Goal: Transaction & Acquisition: Book appointment/travel/reservation

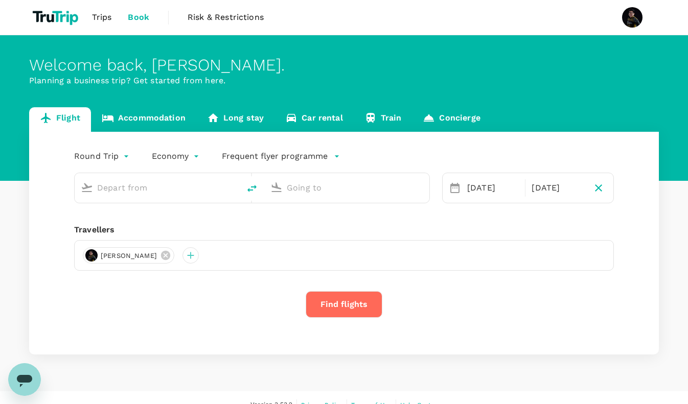
type input "Soekarno-Hatta Intl (CGK)"
type input "[PERSON_NAME] Intl (MNL)"
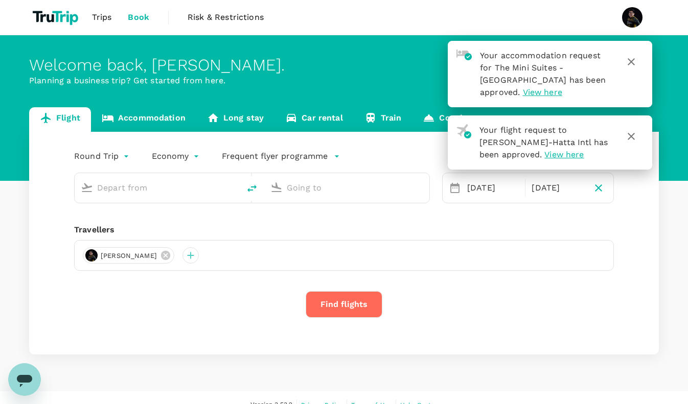
type input "Soekarno-Hatta Intl (CGK)"
type input "[PERSON_NAME] Intl (MNL)"
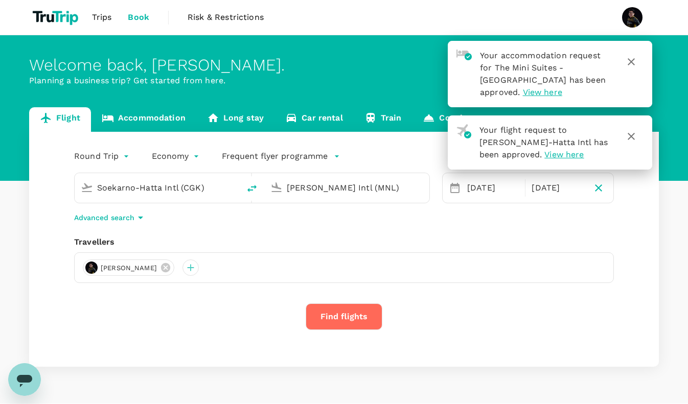
click at [545, 157] on span "View here" at bounding box center [563, 155] width 39 height 10
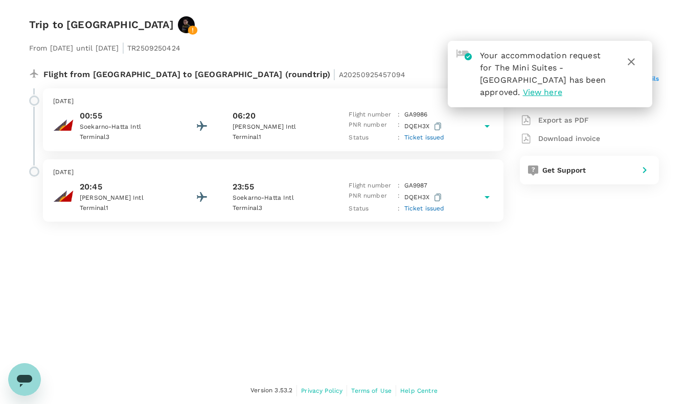
click at [545, 93] on span "View here" at bounding box center [542, 92] width 39 height 10
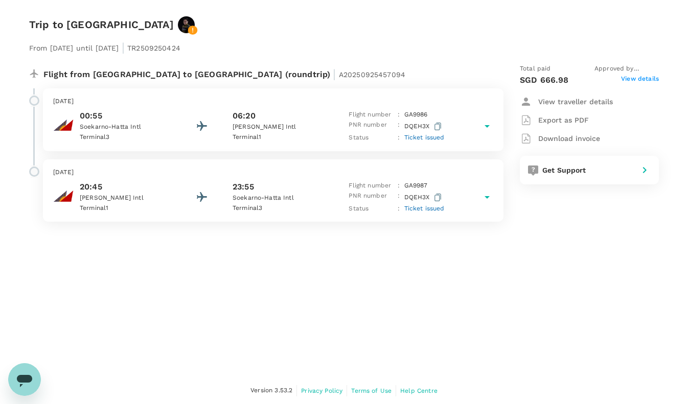
click at [150, 192] on p "20:45" at bounding box center [126, 187] width 92 height 12
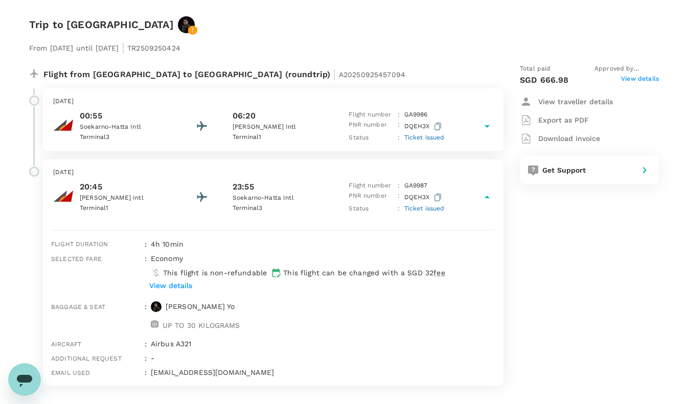
scroll to position [25, 0]
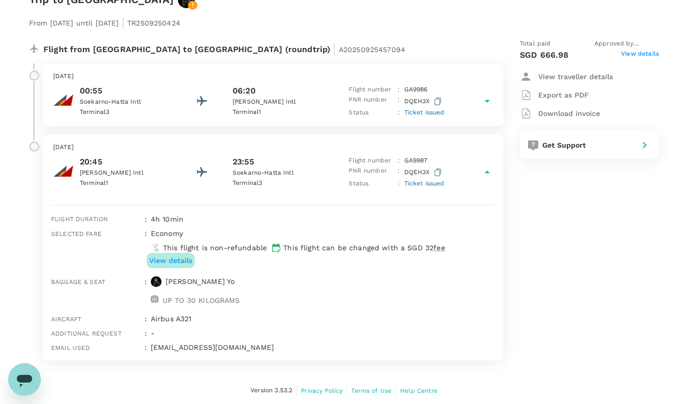
click at [177, 262] on p "View details" at bounding box center [170, 260] width 43 height 10
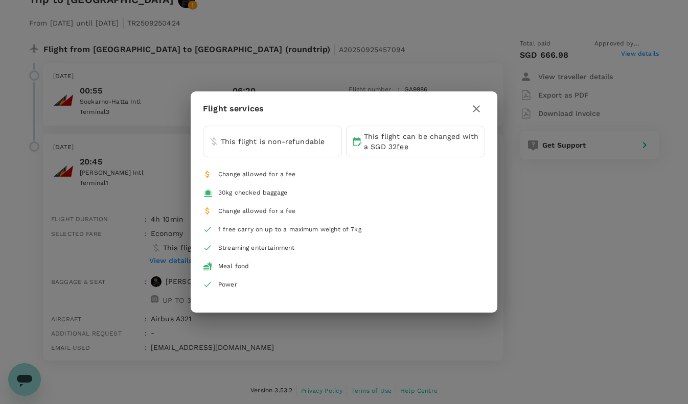
click at [480, 106] on icon "button" at bounding box center [476, 109] width 12 height 12
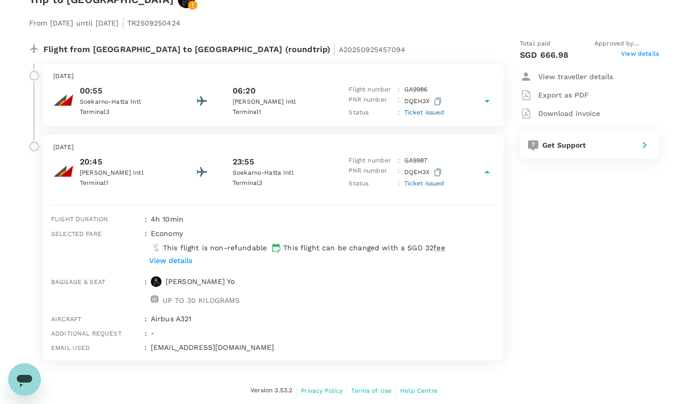
click at [637, 55] on span "View details" at bounding box center [640, 55] width 38 height 12
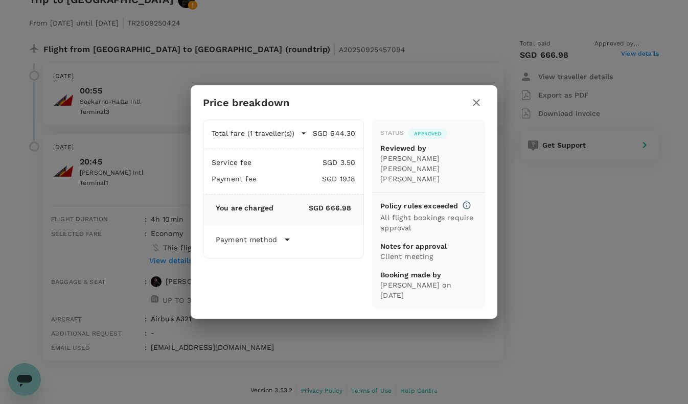
click at [480, 109] on icon "button" at bounding box center [476, 103] width 12 height 12
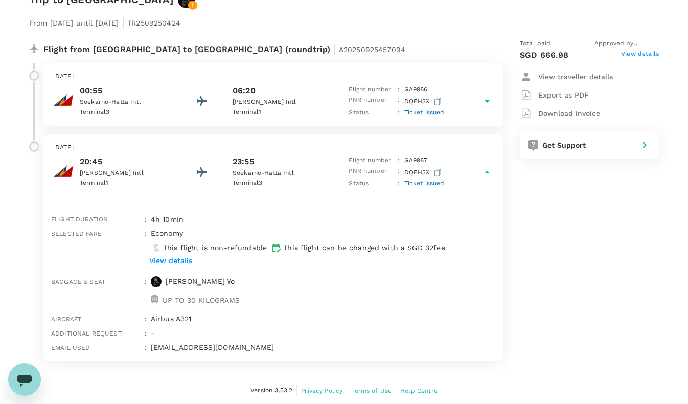
click at [224, 251] on p "This flight is non-refundable" at bounding box center [215, 248] width 104 height 10
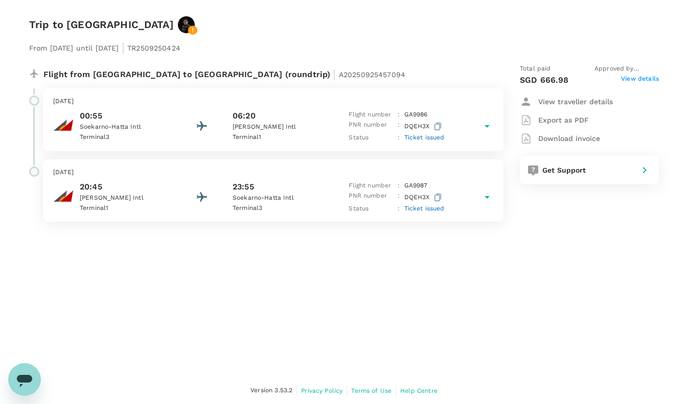
click at [175, 191] on div "20:45 Ninoy Aquino Intl Terminal 1 23:55 Soekarno-Hatta Intl Terminal 3 Flight …" at bounding box center [273, 197] width 440 height 33
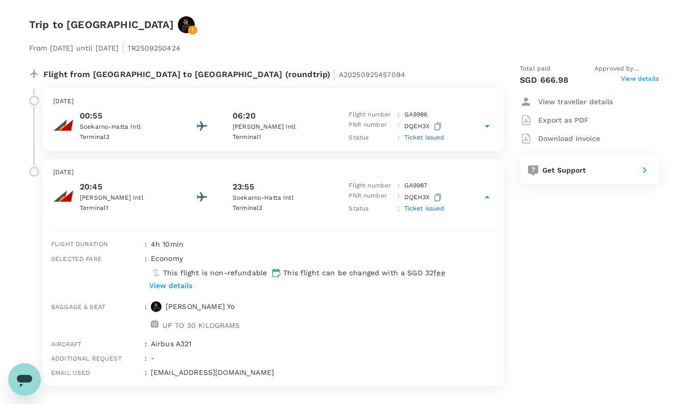
click at [183, 285] on p "View details" at bounding box center [170, 285] width 43 height 10
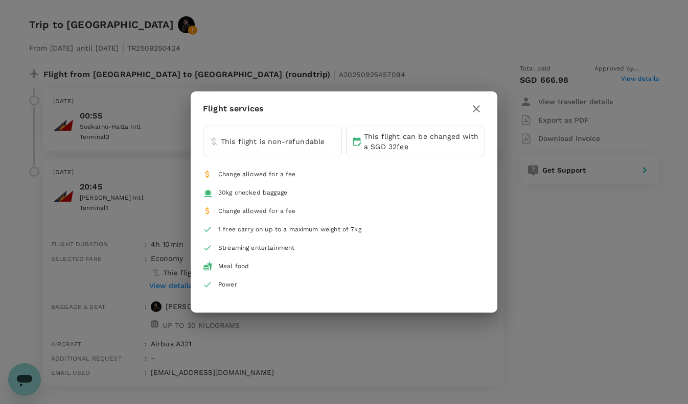
click at [475, 114] on icon "button" at bounding box center [476, 109] width 12 height 12
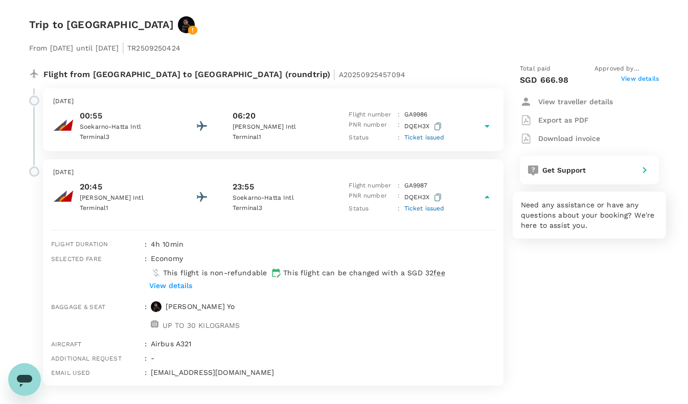
click at [637, 167] on div at bounding box center [642, 168] width 16 height 16
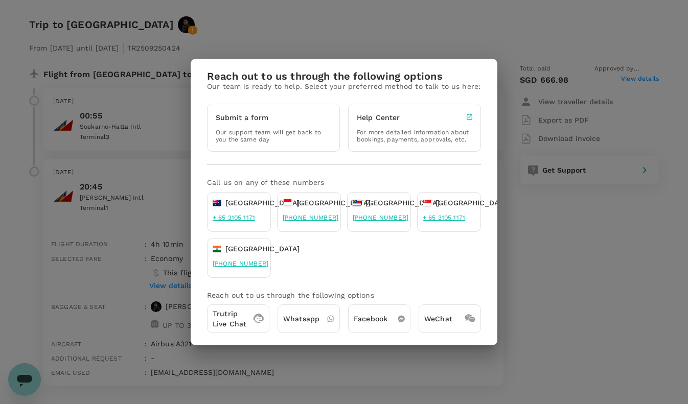
click at [227, 319] on p "Trutrip Live Chat" at bounding box center [230, 319] width 34 height 20
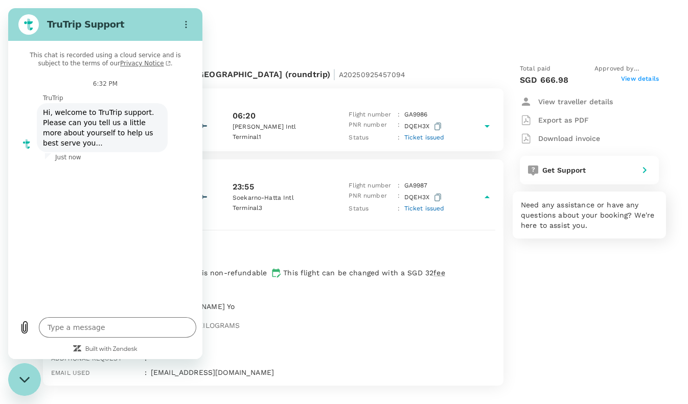
click at [639, 171] on icon at bounding box center [644, 170] width 12 height 12
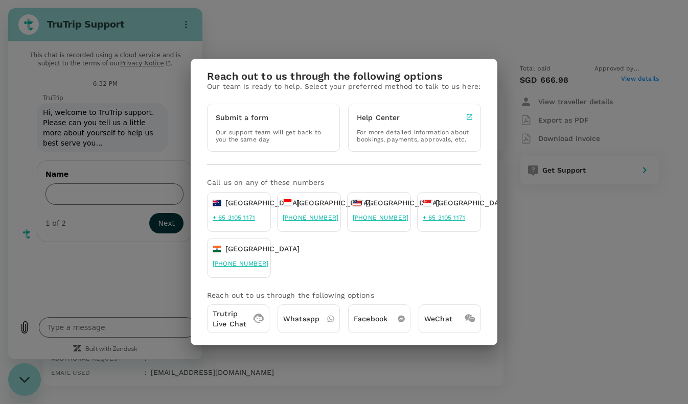
click at [302, 319] on p "Whatsapp" at bounding box center [301, 319] width 36 height 10
click at [581, 288] on div "Reach out to us through the following options Our team is ready to help. Select…" at bounding box center [344, 202] width 688 height 404
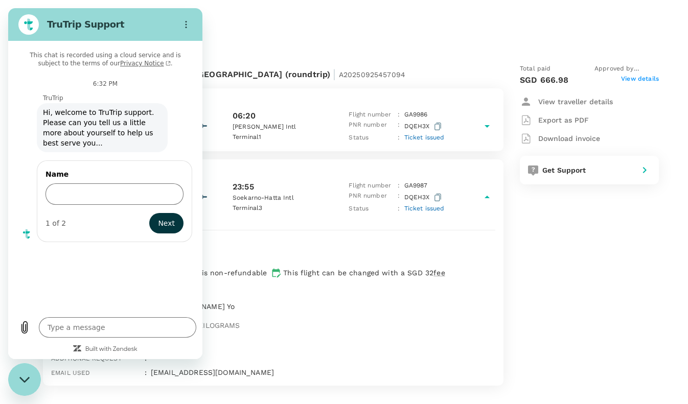
click at [18, 383] on div "Close messaging window" at bounding box center [24, 379] width 31 height 31
type textarea "x"
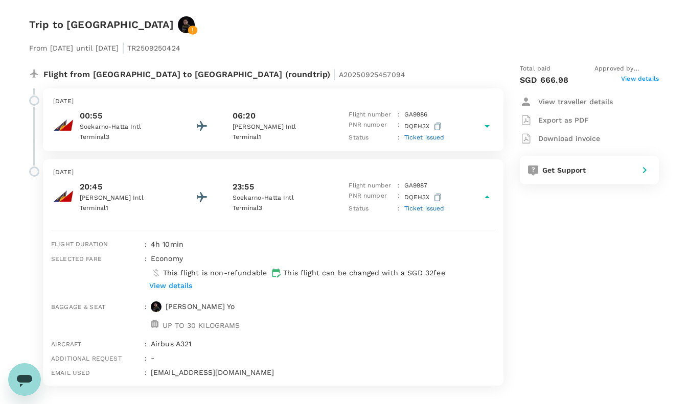
click at [438, 197] on icon "button" at bounding box center [437, 198] width 7 height 8
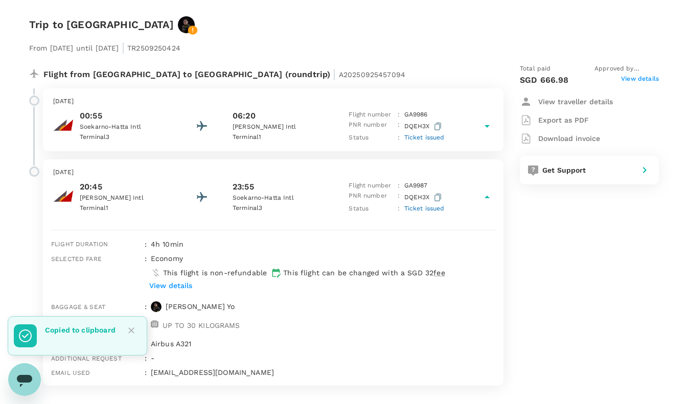
type textarea "x"
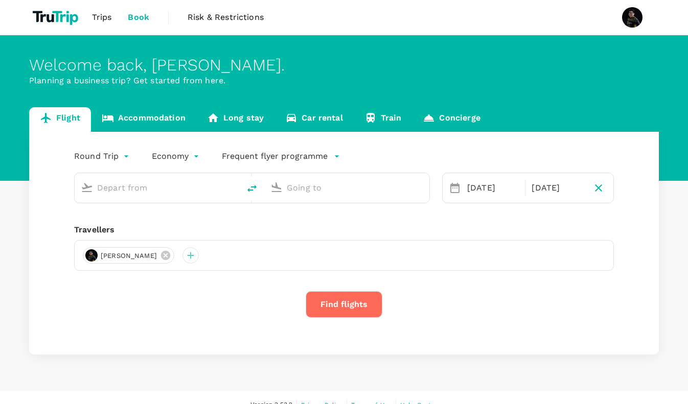
type input "Soekarno-Hatta Intl (CGK)"
type input "Ninoy Aquino Intl (MNL)"
type input "Soekarno-Hatta Intl (CGK)"
type input "[PERSON_NAME] Intl (MNL)"
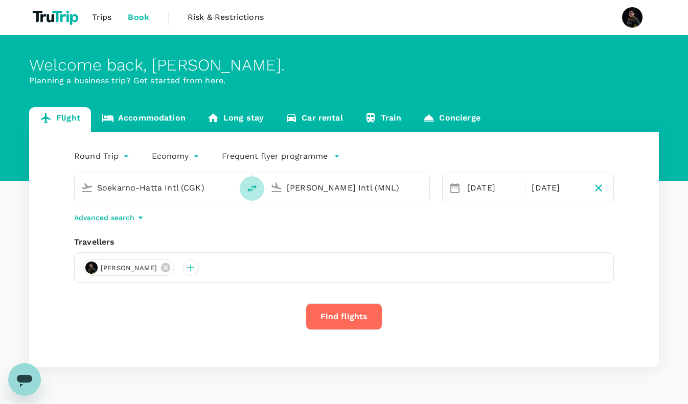
click at [255, 191] on icon "delete" at bounding box center [252, 188] width 12 height 12
type input "[PERSON_NAME] Intl (MNL)"
click at [298, 188] on input "Soekarno-Hatta Intl (CGK)" at bounding box center [347, 188] width 121 height 16
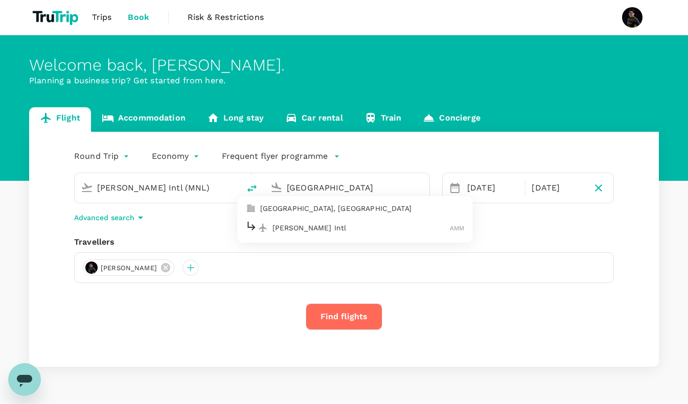
click at [308, 232] on div "Queen Alia Intl AMM" at bounding box center [355, 228] width 219 height 16
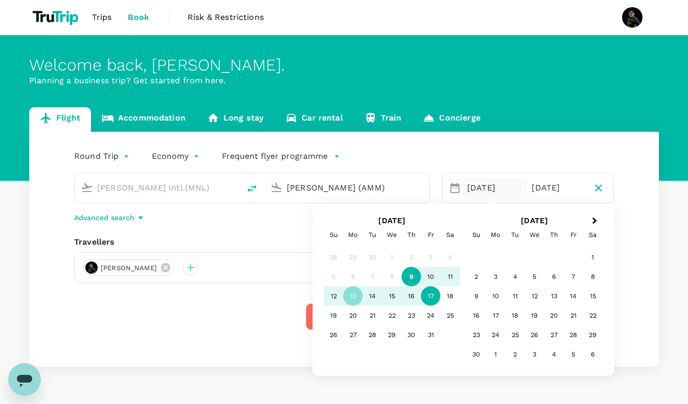
type input "Queen Alia Intl (AMM)"
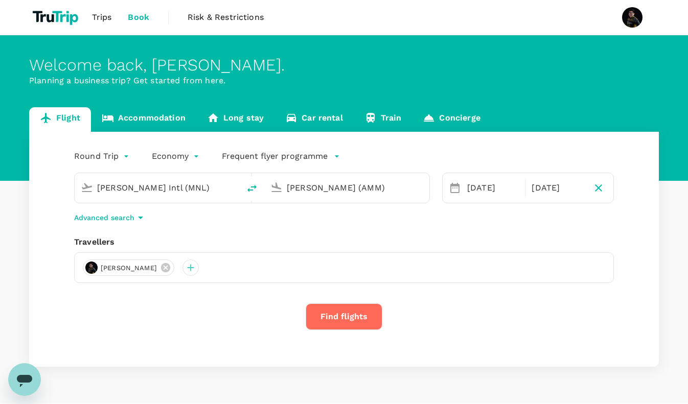
click at [249, 227] on div "Round Trip roundtrip Economy economy Frequent flyer programme Ninoy Aquino Intl…" at bounding box center [343, 249] width 629 height 235
click at [120, 156] on body "Trips Book Risk & Restrictions Welcome back , Eri Marina . Planning a business …" at bounding box center [344, 215] width 688 height 431
click at [110, 181] on li "One-Way" at bounding box center [102, 180] width 61 height 18
type input "oneway"
click at [496, 191] on div "13 Oct" at bounding box center [497, 188] width 68 height 20
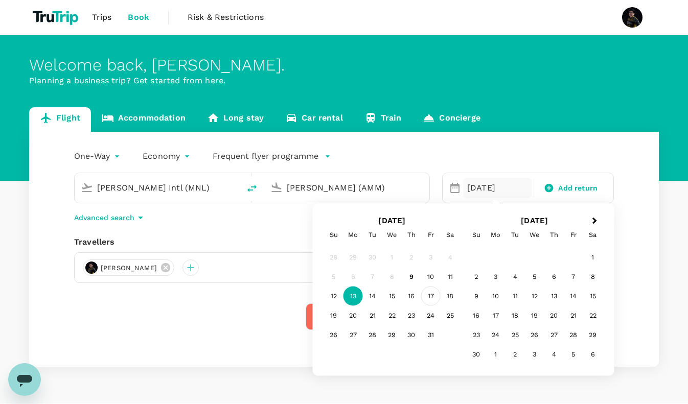
click at [431, 296] on div "17" at bounding box center [430, 296] width 19 height 19
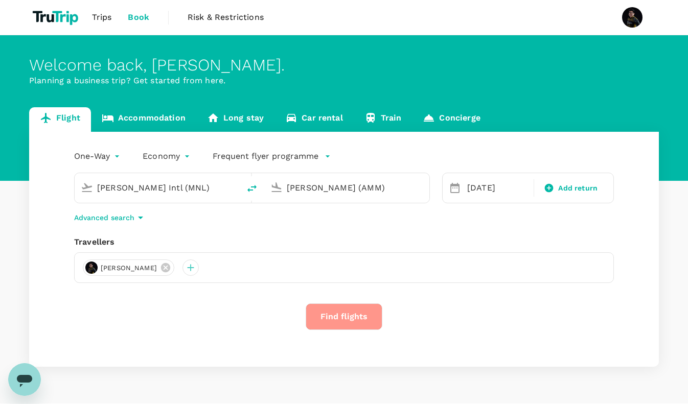
click at [354, 318] on button "Find flights" at bounding box center [343, 316] width 77 height 27
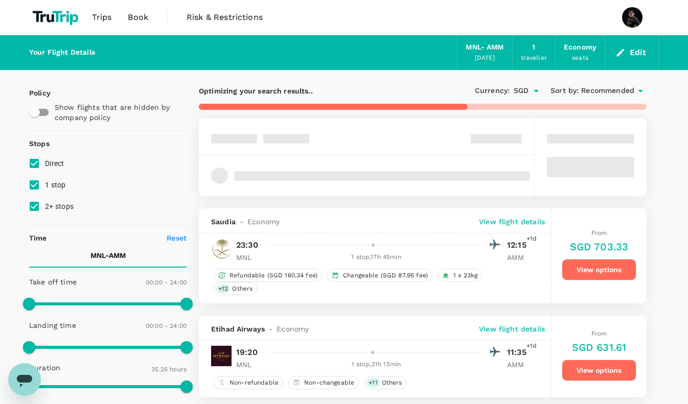
type input "2230"
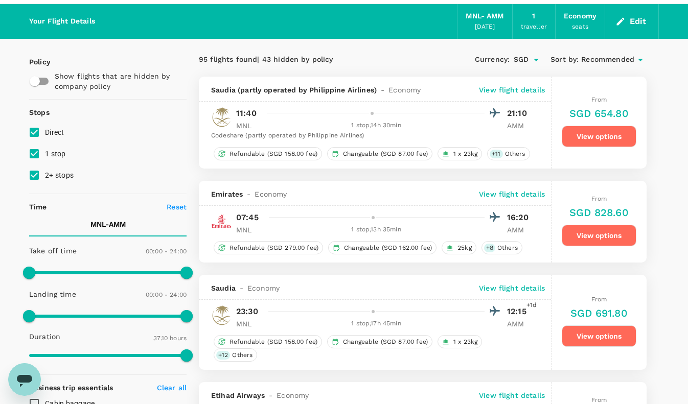
scroll to position [30, 0]
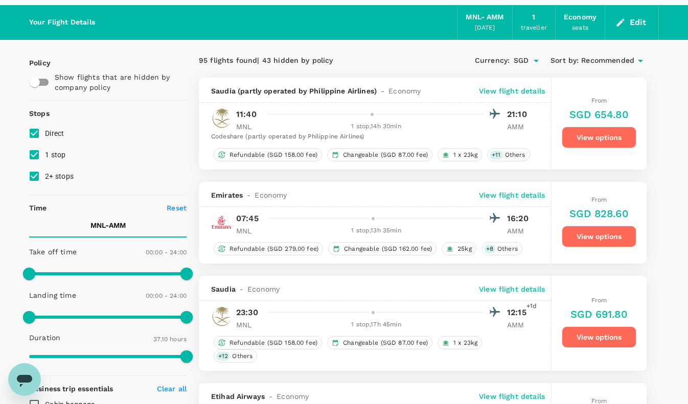
click at [354, 133] on div "Codeshare (partly operated by Philippine Airlines)" at bounding box center [371, 137] width 321 height 10
click at [493, 88] on p "View flight details" at bounding box center [512, 91] width 66 height 10
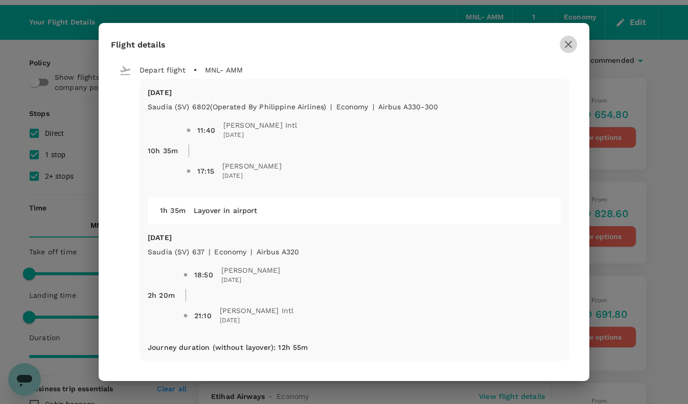
click at [566, 45] on icon "button" at bounding box center [567, 44] width 7 height 7
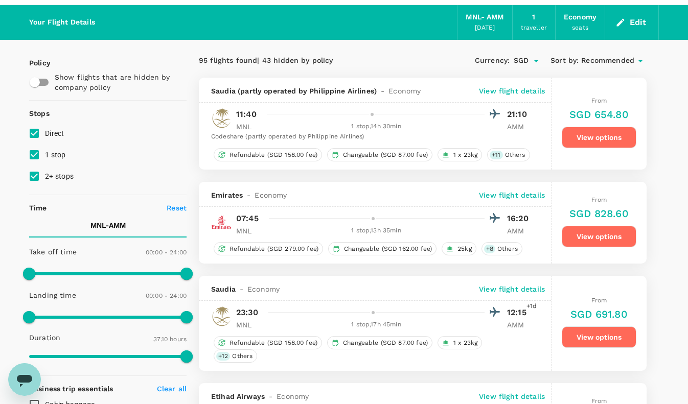
click at [497, 195] on p "View flight details" at bounding box center [512, 195] width 66 height 10
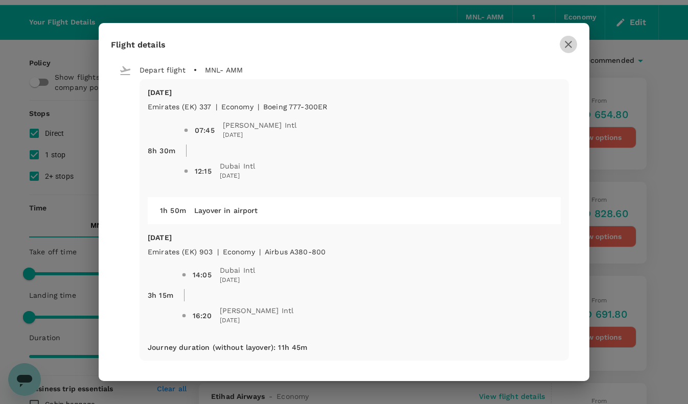
click at [568, 44] on icon "button" at bounding box center [567, 44] width 7 height 7
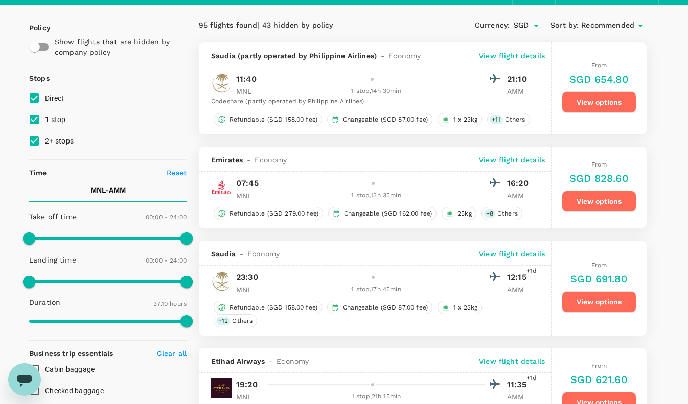
scroll to position [66, 0]
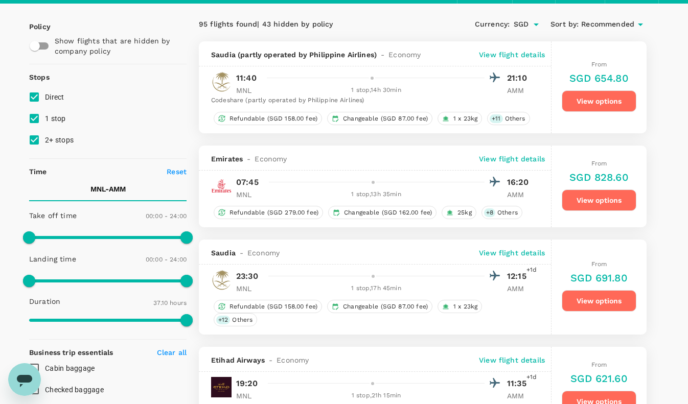
click at [519, 255] on p "View flight details" at bounding box center [512, 253] width 66 height 10
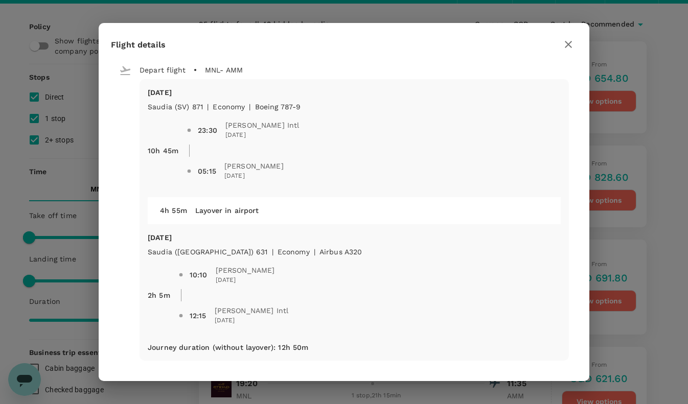
click at [568, 43] on icon "button" at bounding box center [567, 44] width 7 height 7
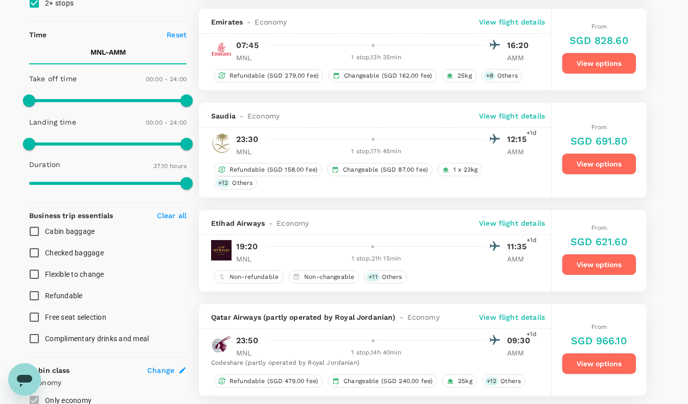
scroll to position [229, 0]
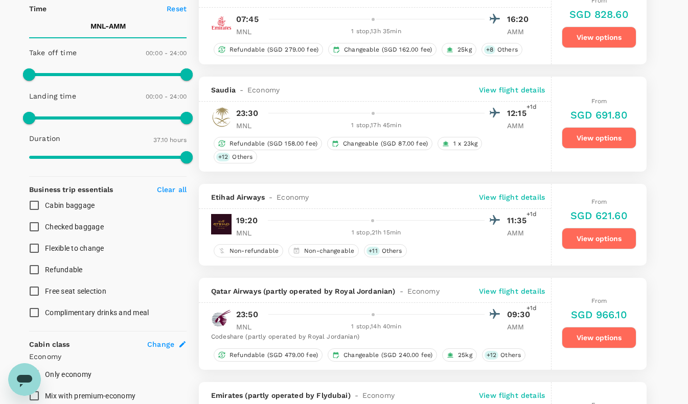
click at [498, 199] on p "View flight details" at bounding box center [512, 197] width 66 height 10
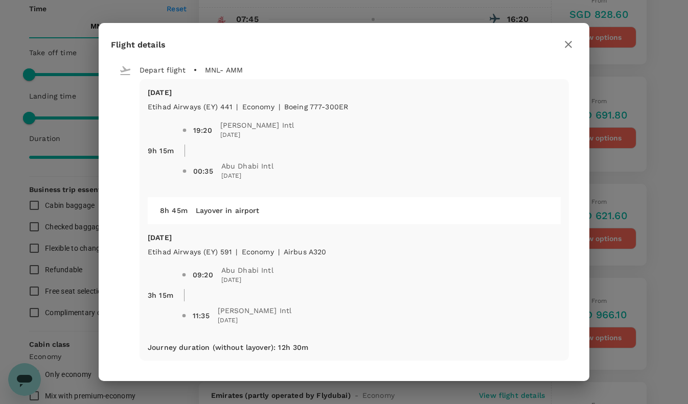
click at [567, 43] on icon "button" at bounding box center [568, 44] width 12 height 12
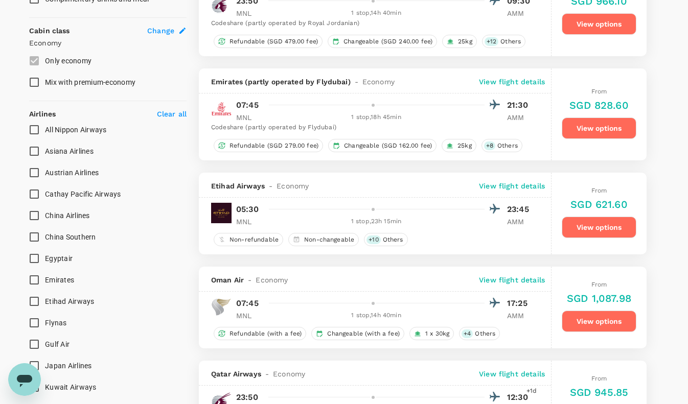
scroll to position [538, 0]
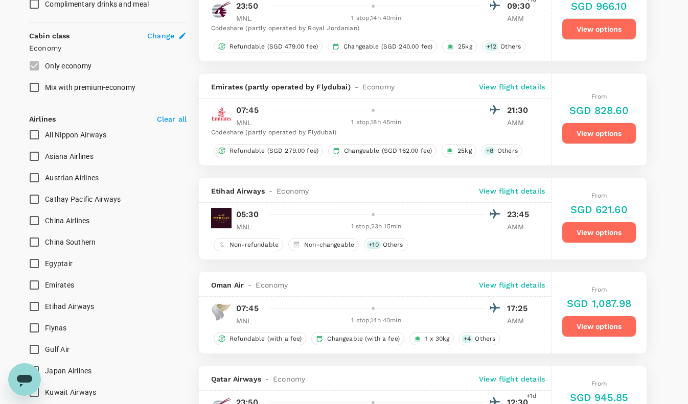
click at [493, 192] on p "View flight details" at bounding box center [512, 191] width 66 height 10
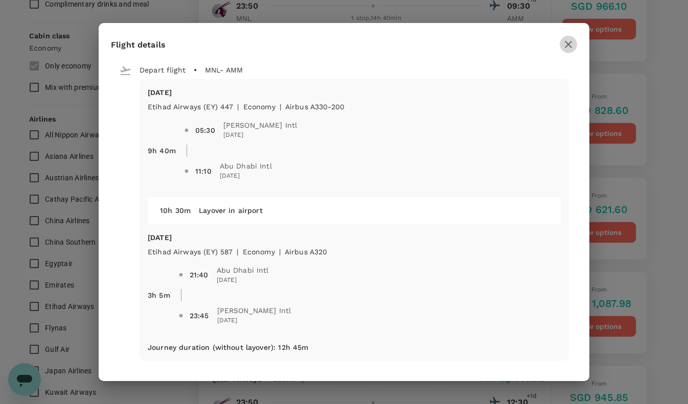
click at [566, 48] on icon "button" at bounding box center [568, 44] width 12 height 12
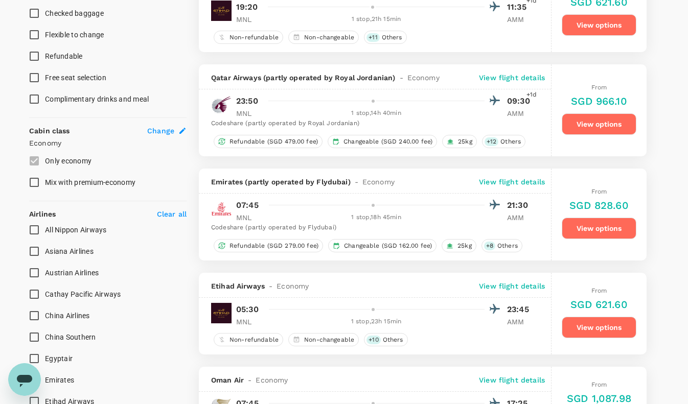
scroll to position [396, 0]
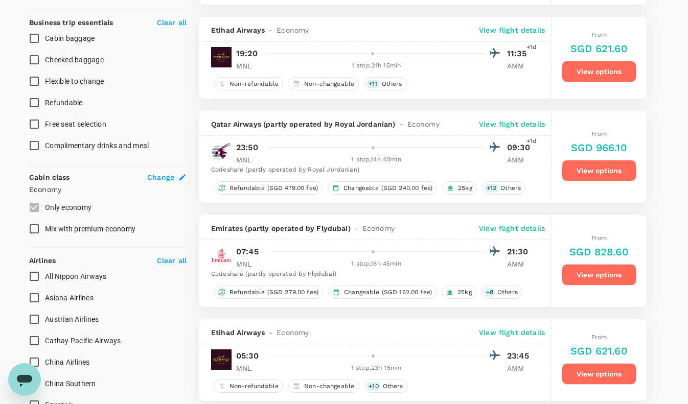
click at [495, 229] on p "View flight details" at bounding box center [512, 228] width 66 height 10
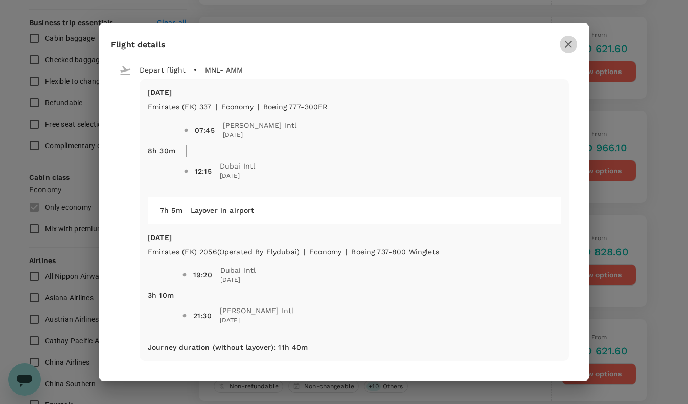
click at [565, 46] on icon "button" at bounding box center [567, 44] width 7 height 7
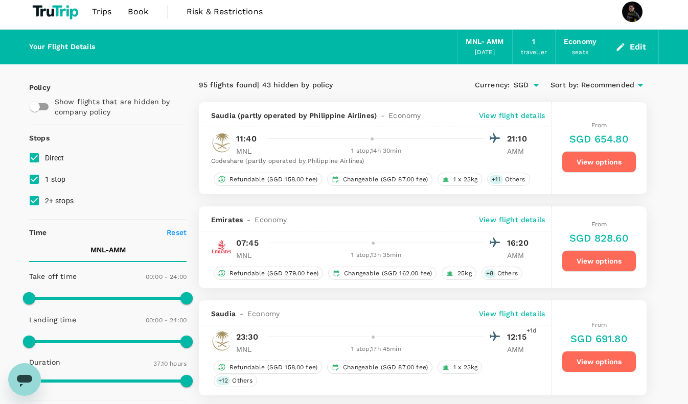
scroll to position [2, 0]
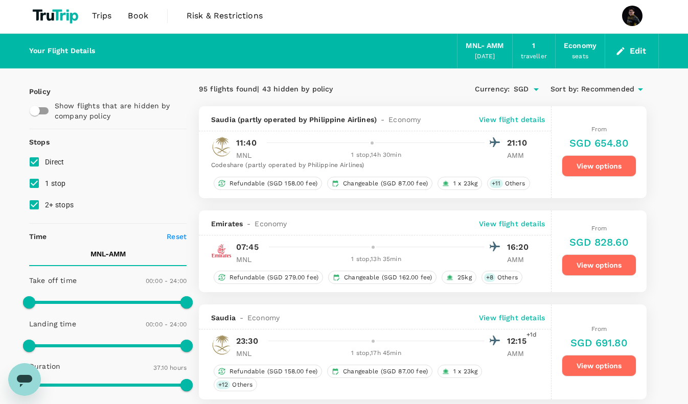
click at [515, 222] on p "View flight details" at bounding box center [512, 224] width 66 height 10
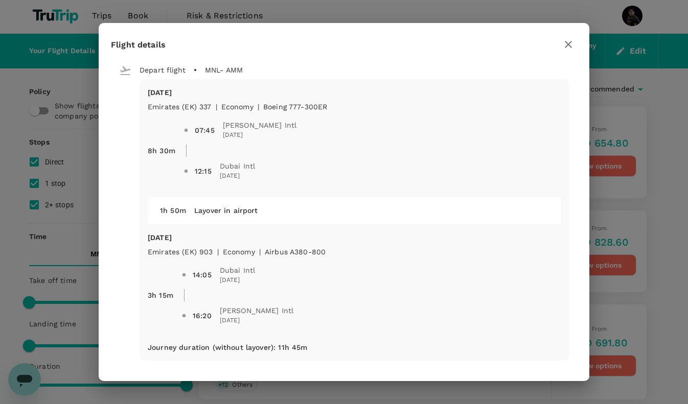
click at [570, 47] on icon "button" at bounding box center [568, 44] width 12 height 12
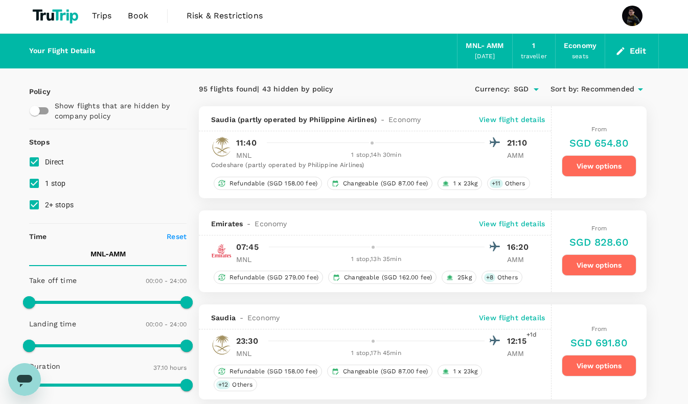
click at [531, 119] on p "View flight details" at bounding box center [512, 119] width 66 height 10
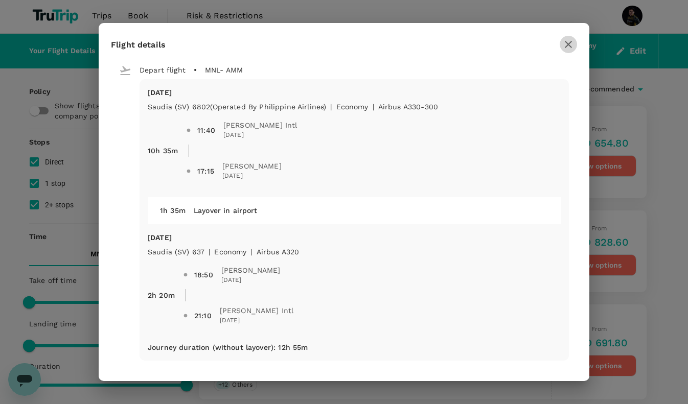
click at [569, 49] on icon "button" at bounding box center [568, 44] width 12 height 12
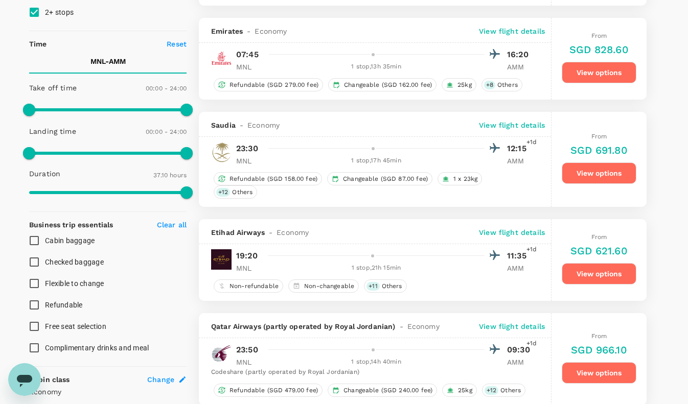
scroll to position [197, 0]
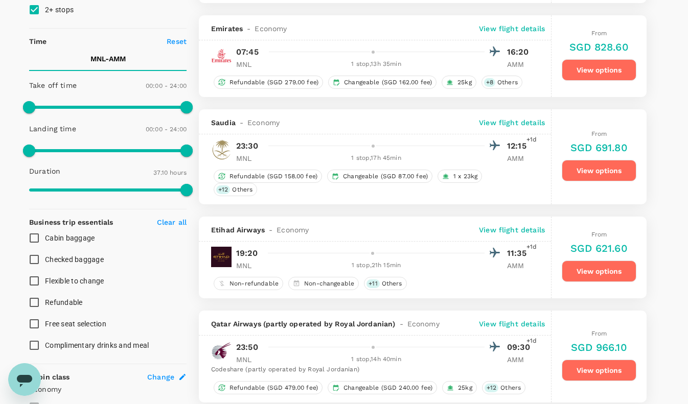
click at [516, 233] on p "View flight details" at bounding box center [512, 230] width 66 height 10
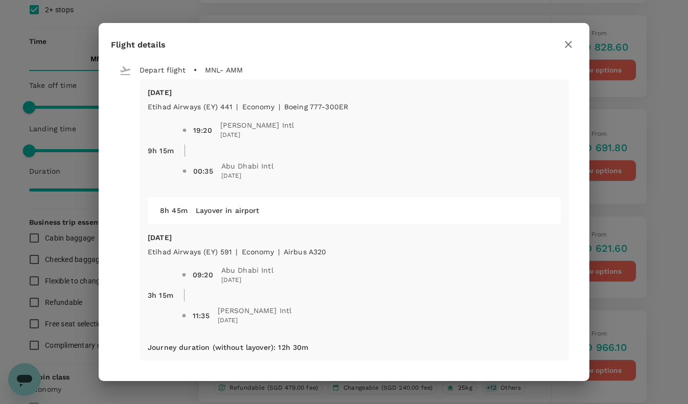
click at [564, 49] on icon "button" at bounding box center [568, 44] width 12 height 12
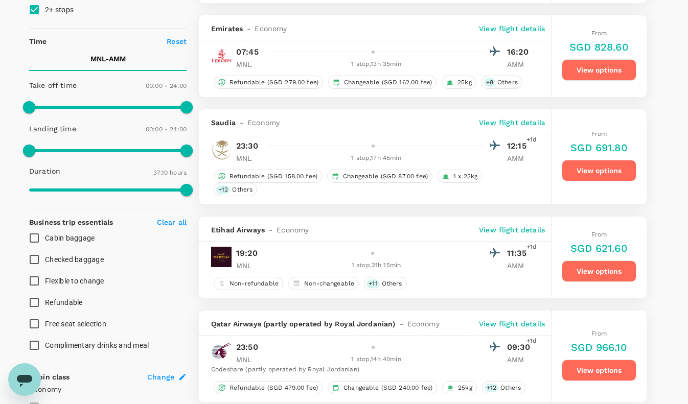
click at [522, 126] on p "View flight details" at bounding box center [512, 122] width 66 height 10
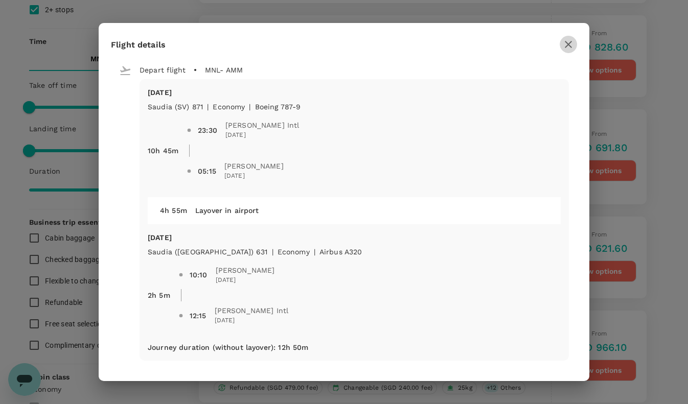
click at [568, 50] on button "button" at bounding box center [567, 44] width 17 height 17
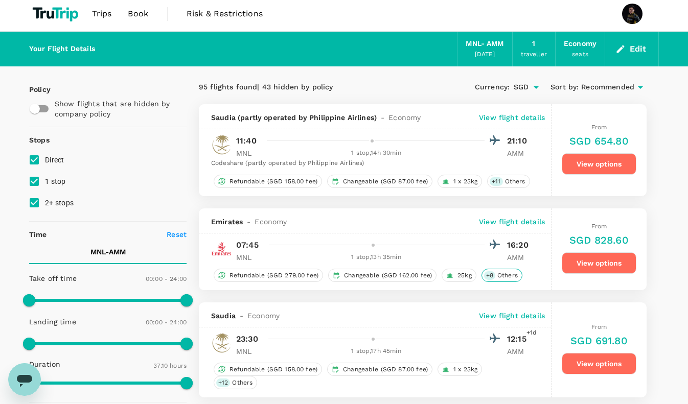
scroll to position [0, 0]
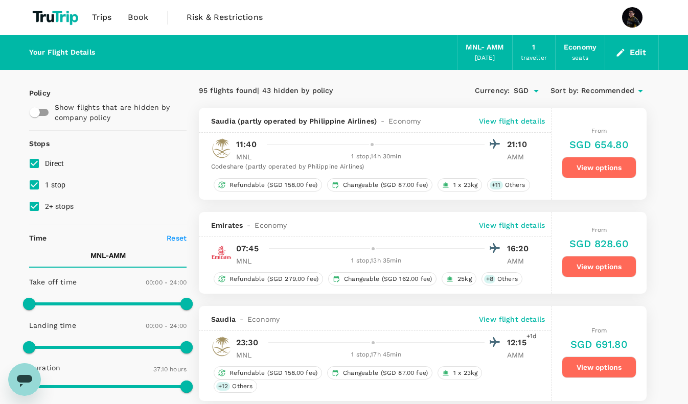
click at [509, 124] on p "View flight details" at bounding box center [512, 121] width 66 height 10
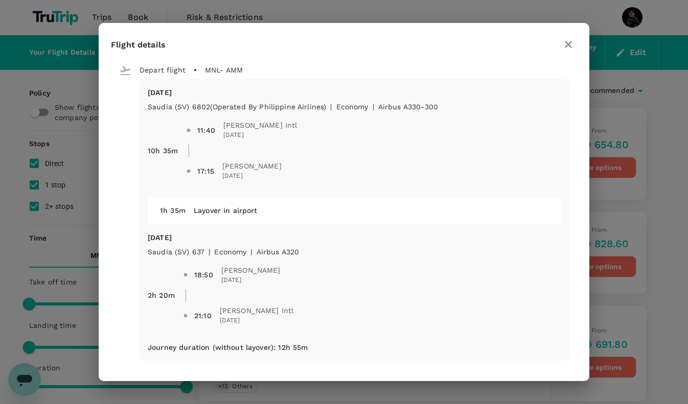
click at [565, 45] on icon "button" at bounding box center [568, 44] width 12 height 12
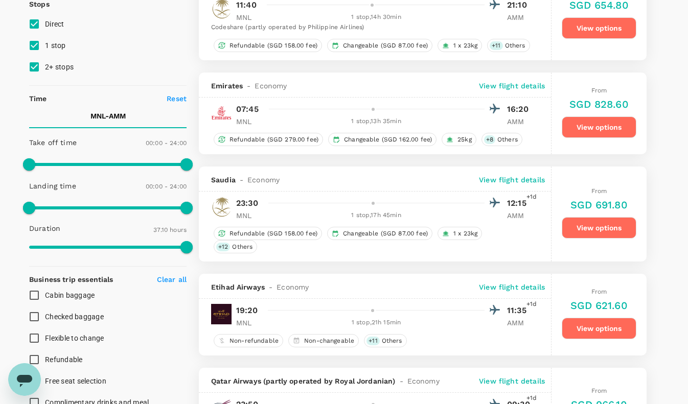
scroll to position [202, 0]
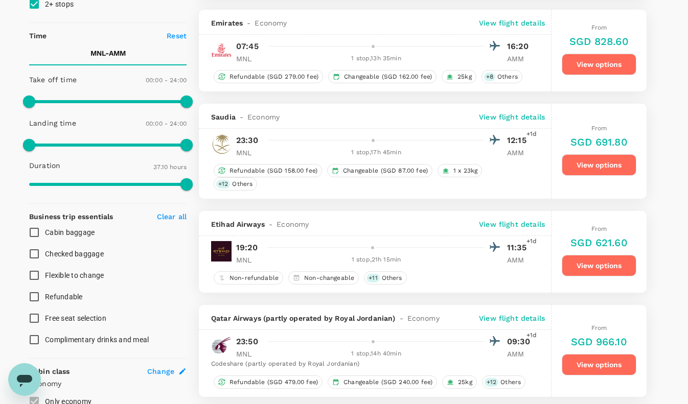
click at [521, 226] on p "View flight details" at bounding box center [512, 224] width 66 height 10
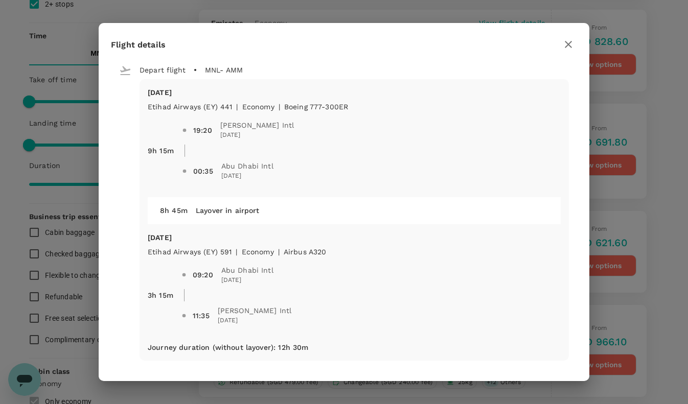
click at [569, 44] on icon "button" at bounding box center [568, 44] width 12 height 12
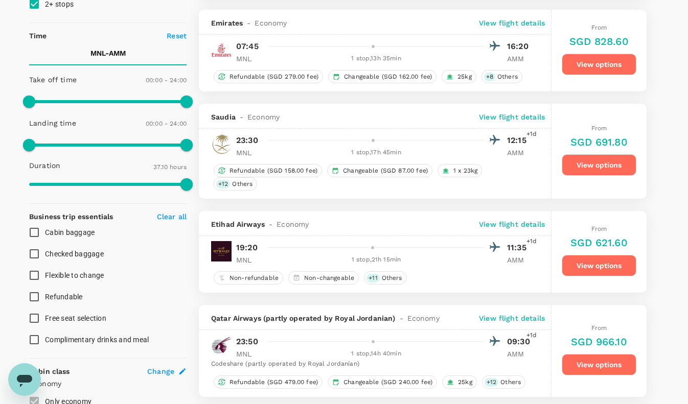
click at [509, 225] on p "View flight details" at bounding box center [512, 224] width 66 height 10
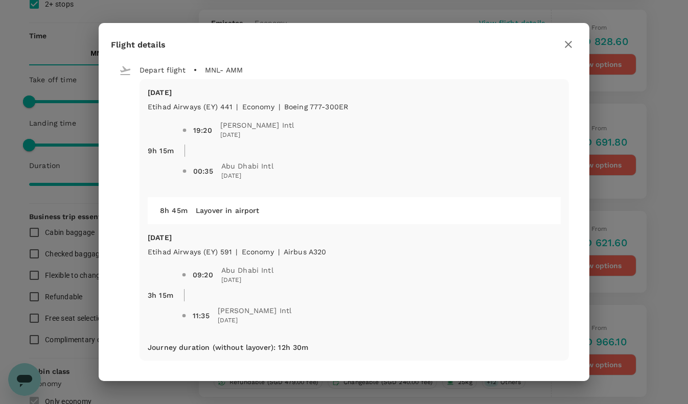
click at [572, 43] on icon "button" at bounding box center [568, 44] width 12 height 12
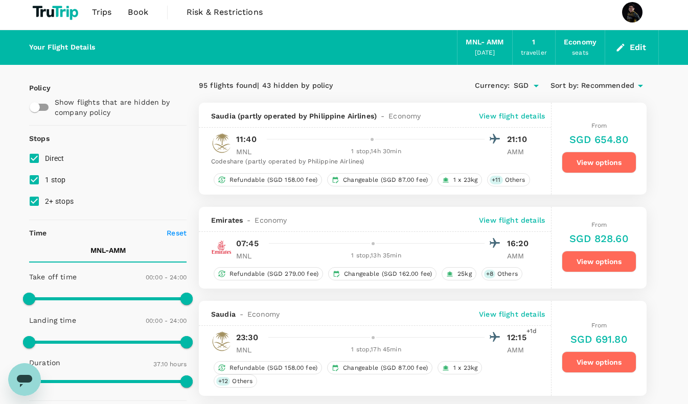
scroll to position [2, 0]
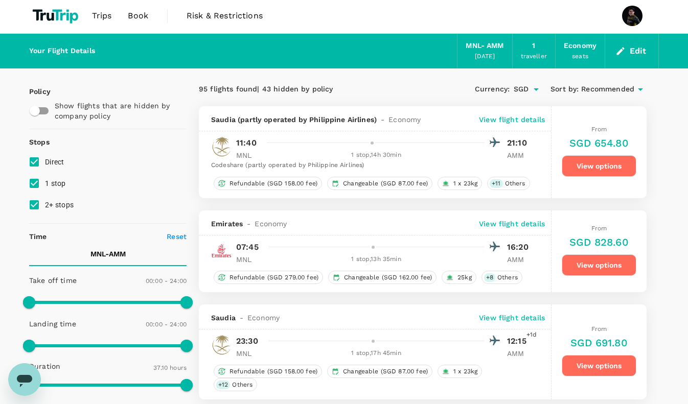
click at [522, 221] on p "View flight details" at bounding box center [512, 224] width 66 height 10
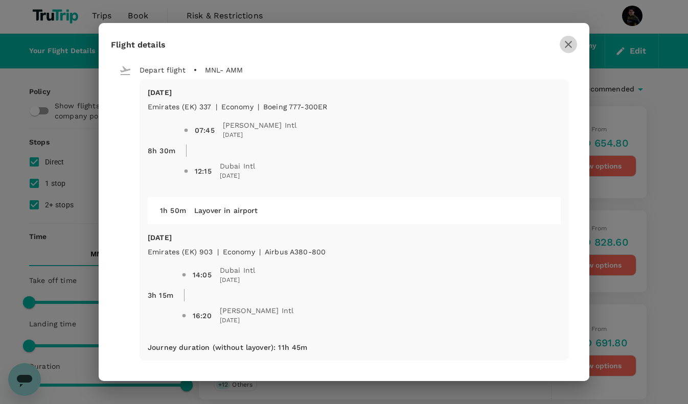
click at [575, 44] on button "button" at bounding box center [567, 44] width 17 height 17
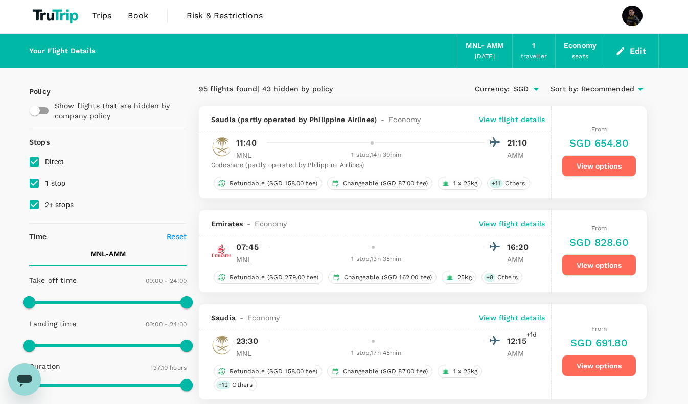
click at [528, 119] on p "View flight details" at bounding box center [512, 119] width 66 height 10
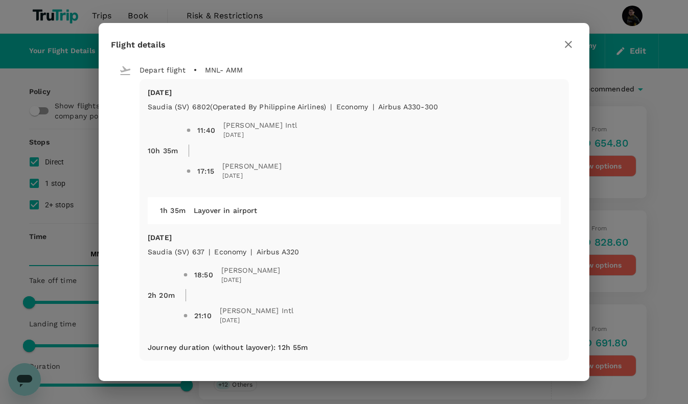
click at [569, 40] on icon "button" at bounding box center [568, 44] width 12 height 12
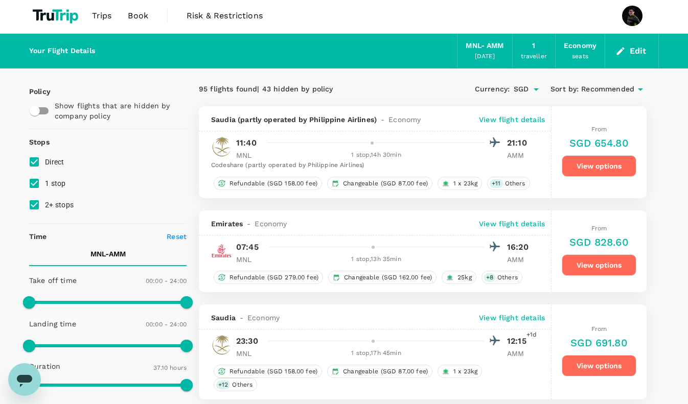
click at [518, 316] on p "View flight details" at bounding box center [512, 318] width 66 height 10
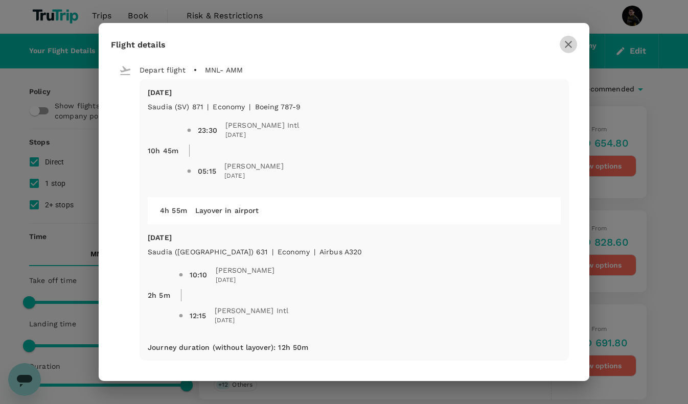
click at [565, 44] on icon "button" at bounding box center [568, 44] width 12 height 12
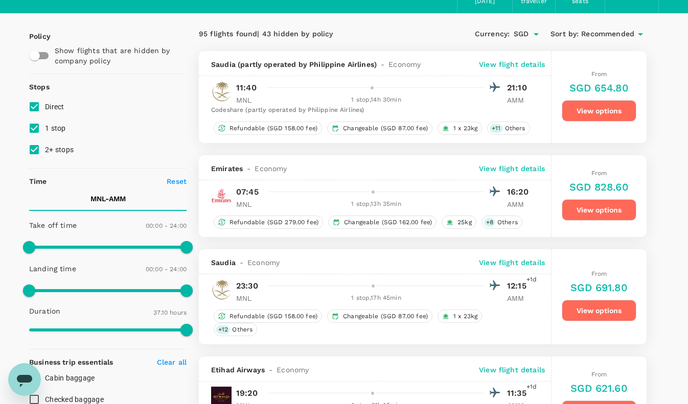
scroll to position [62, 0]
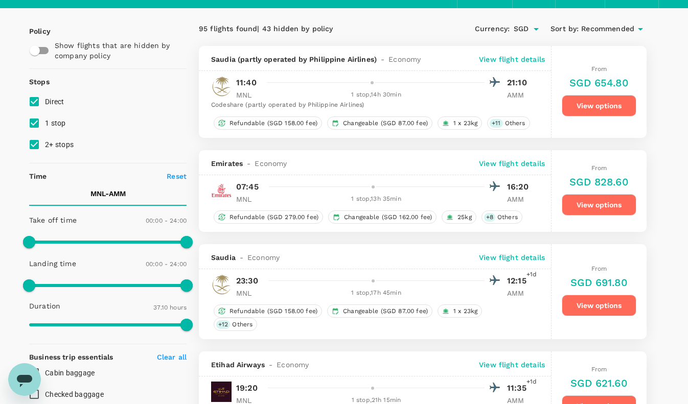
click at [514, 161] on p "View flight details" at bounding box center [512, 163] width 66 height 10
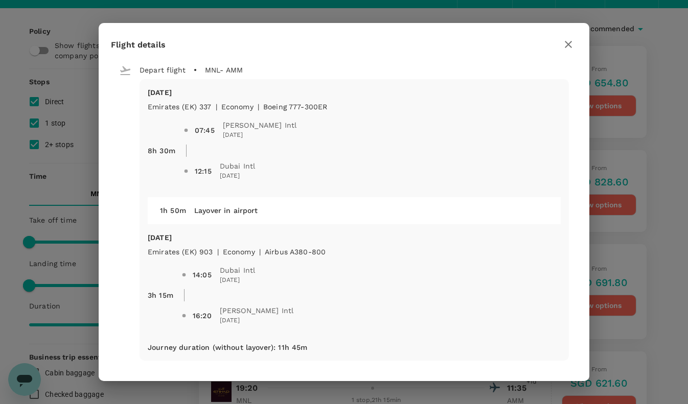
click at [565, 40] on icon "button" at bounding box center [568, 44] width 12 height 12
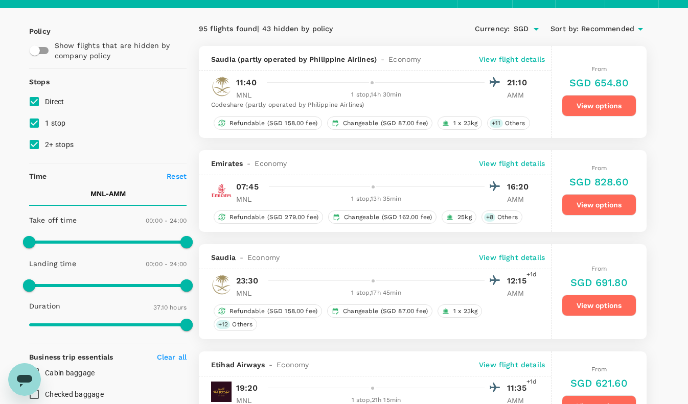
click at [521, 59] on p "View flight details" at bounding box center [512, 59] width 66 height 10
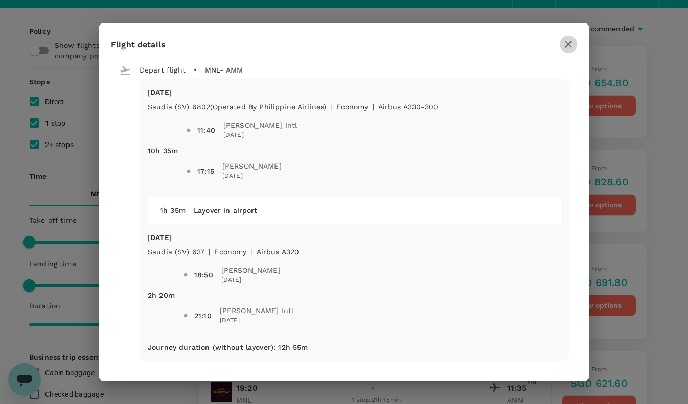
click at [573, 45] on icon "button" at bounding box center [568, 44] width 12 height 12
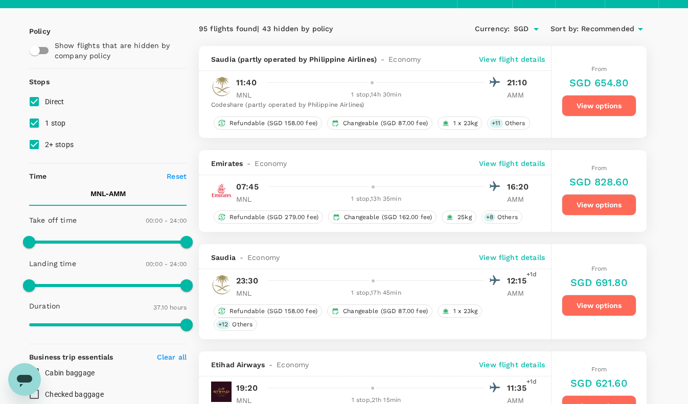
click at [506, 255] on p "View flight details" at bounding box center [512, 257] width 66 height 10
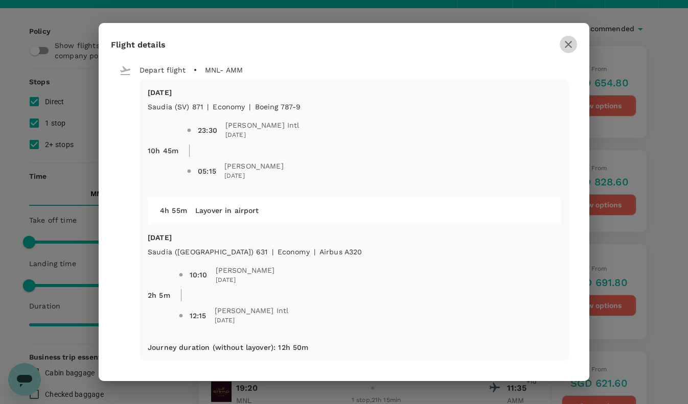
click at [570, 49] on icon "button" at bounding box center [568, 44] width 12 height 12
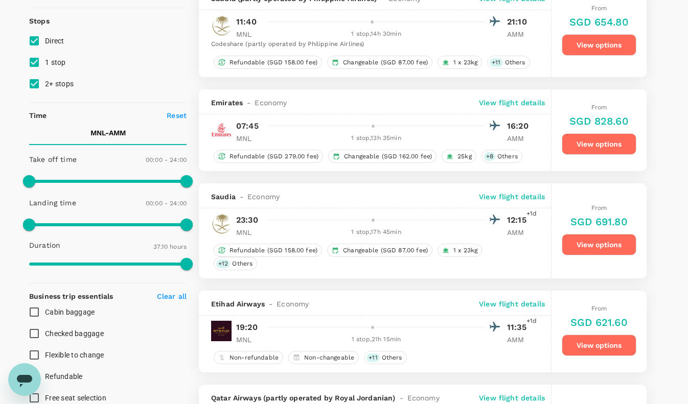
scroll to position [129, 0]
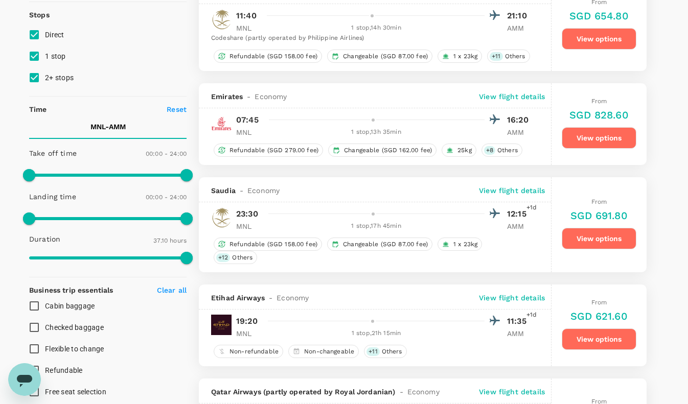
click at [495, 300] on p "View flight details" at bounding box center [512, 298] width 66 height 10
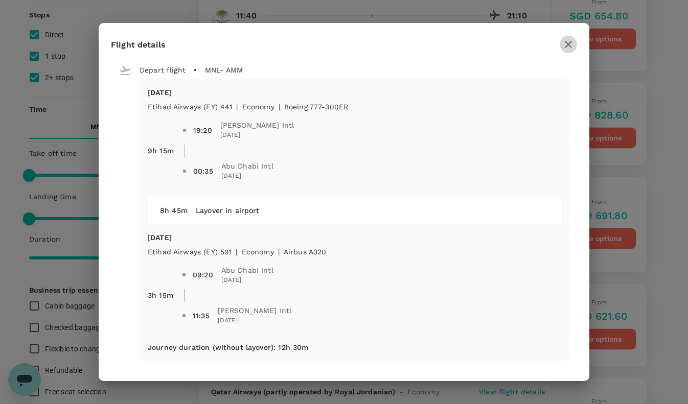
click at [566, 45] on icon "button" at bounding box center [567, 44] width 7 height 7
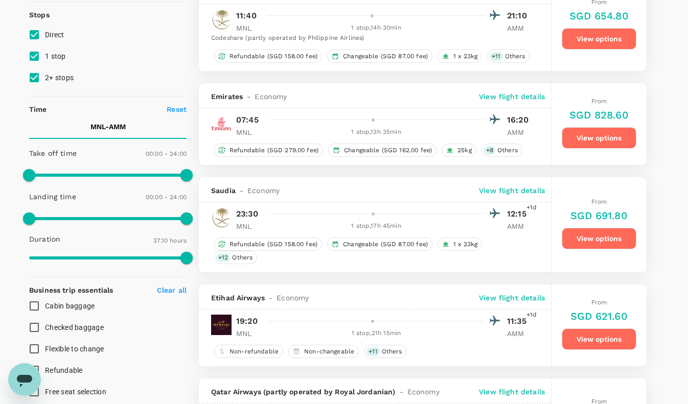
click at [506, 298] on p "View flight details" at bounding box center [512, 298] width 66 height 10
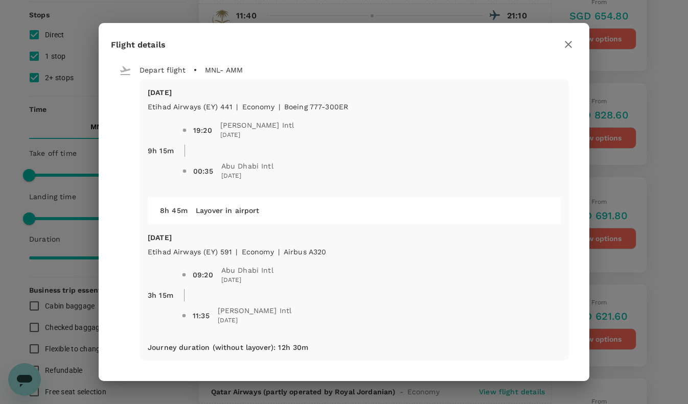
click at [570, 42] on icon "button" at bounding box center [567, 44] width 7 height 7
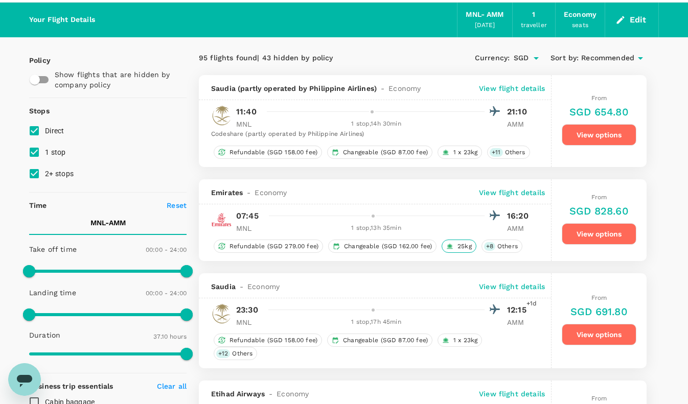
scroll to position [28, 0]
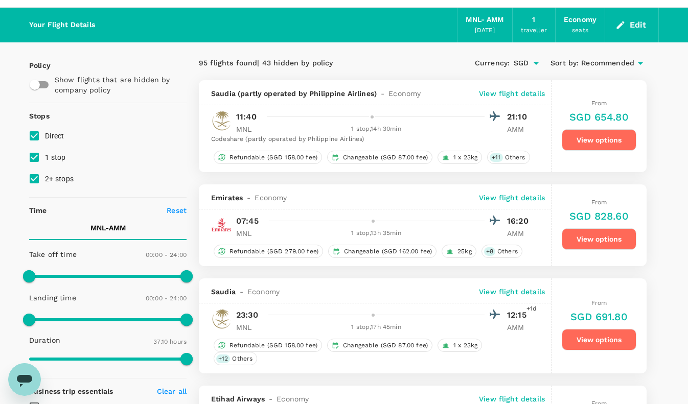
click at [507, 289] on p "View flight details" at bounding box center [512, 292] width 66 height 10
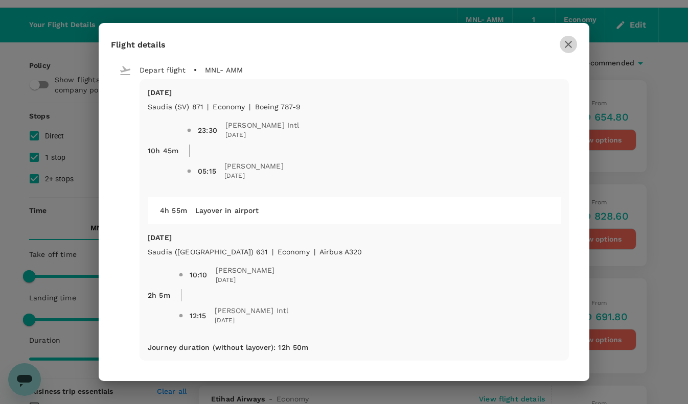
click at [570, 43] on icon "button" at bounding box center [568, 44] width 12 height 12
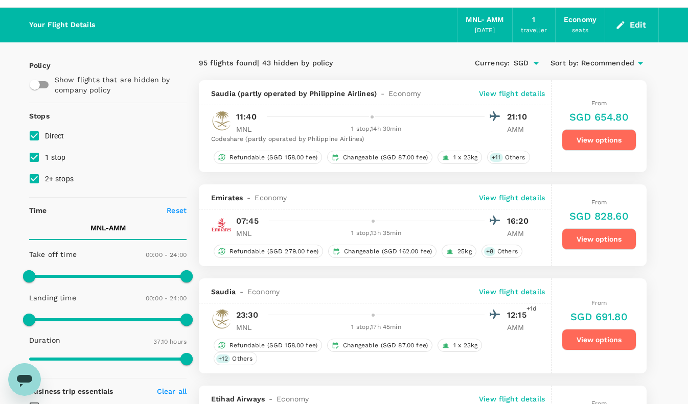
click at [508, 91] on p "View flight details" at bounding box center [512, 93] width 66 height 10
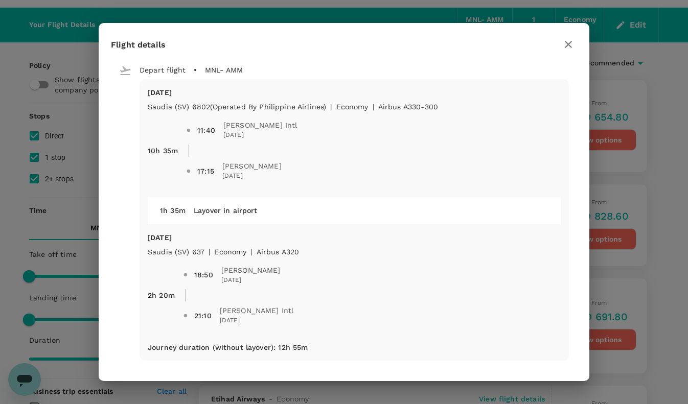
click at [570, 44] on icon "button" at bounding box center [568, 44] width 12 height 12
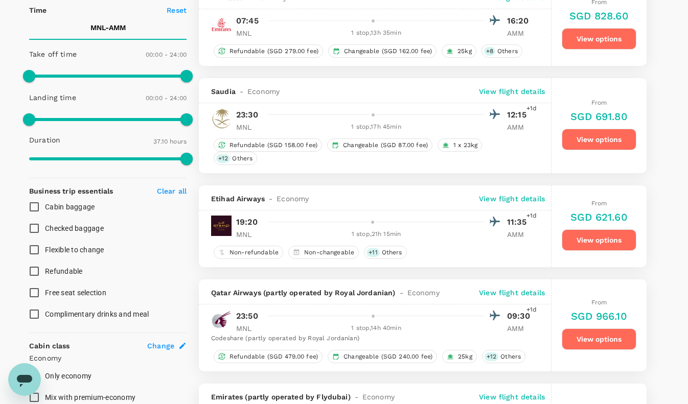
scroll to position [229, 0]
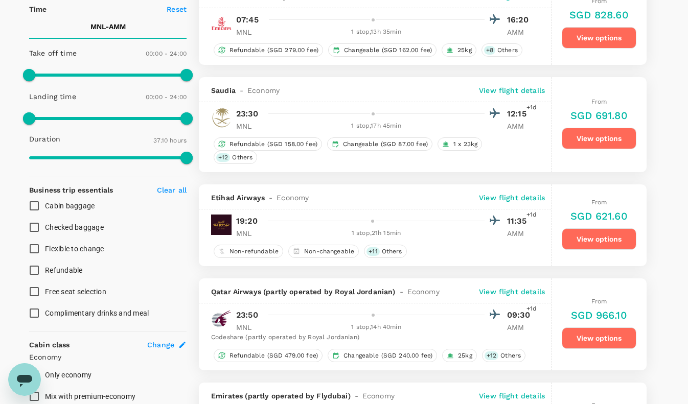
click at [526, 93] on p "View flight details" at bounding box center [512, 90] width 66 height 10
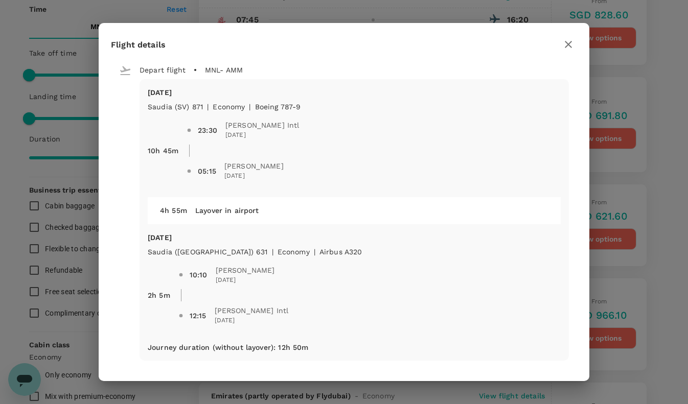
click at [567, 45] on icon "button" at bounding box center [568, 44] width 12 height 12
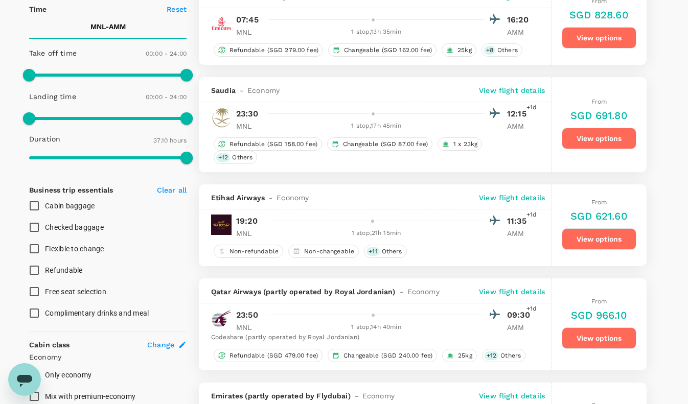
click at [502, 200] on p "View flight details" at bounding box center [512, 198] width 66 height 10
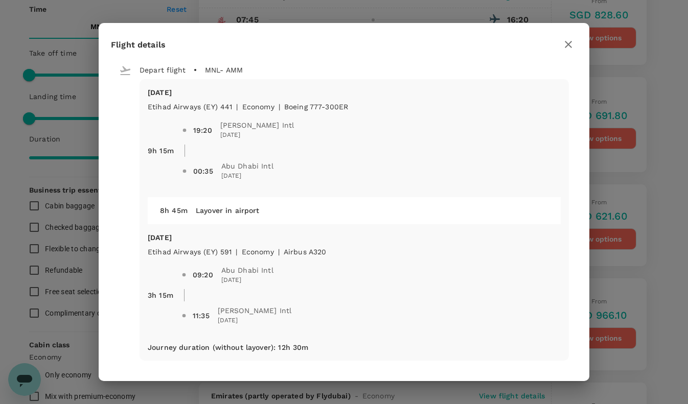
click at [570, 45] on icon "button" at bounding box center [568, 44] width 12 height 12
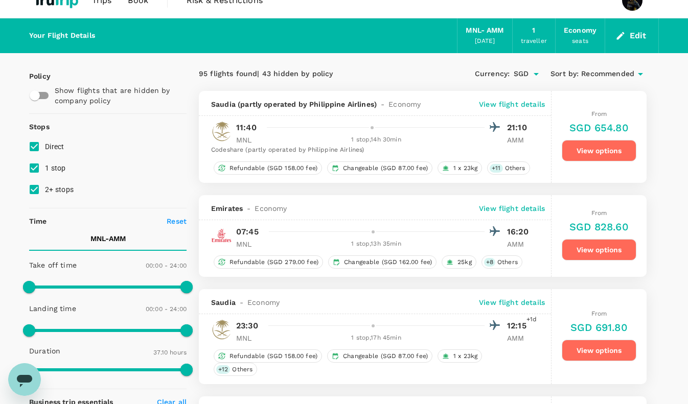
scroll to position [0, 0]
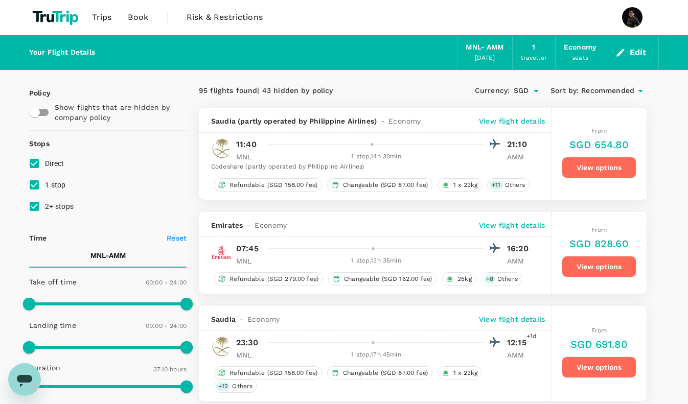
click at [599, 367] on button "View options" at bounding box center [598, 367] width 75 height 21
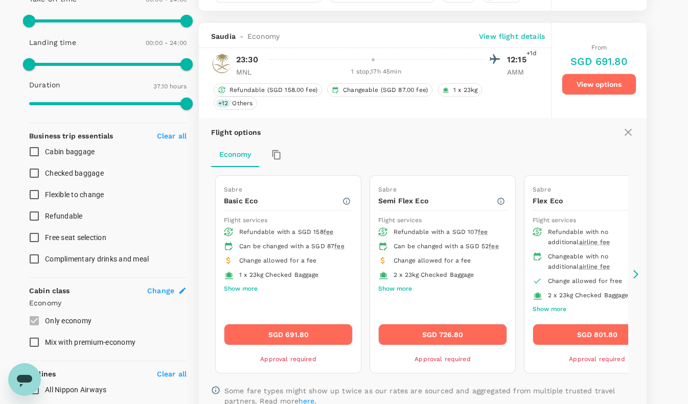
scroll to position [307, 0]
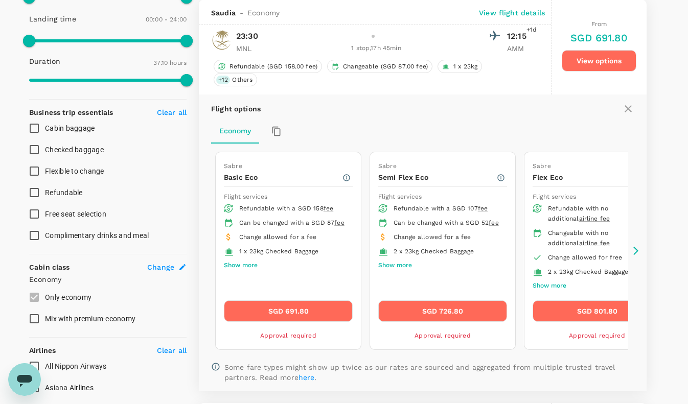
click at [283, 316] on button "SGD 691.80" at bounding box center [288, 310] width 129 height 21
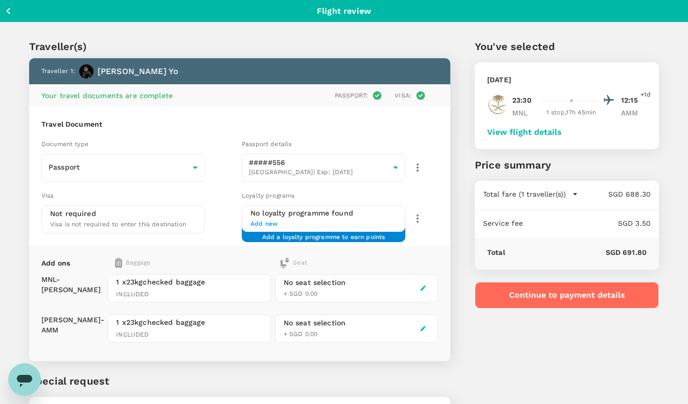
click at [524, 133] on button "View flight details" at bounding box center [524, 132] width 75 height 9
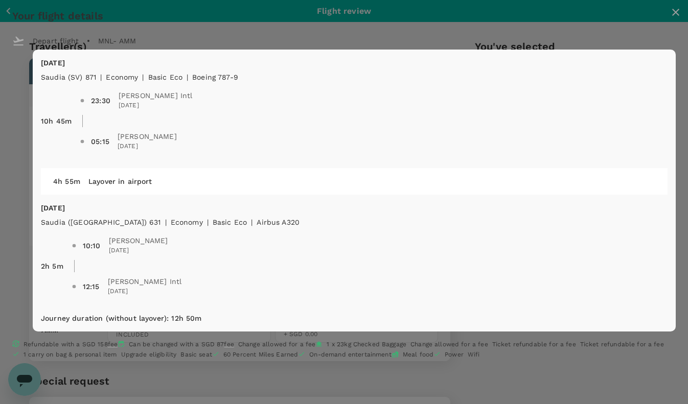
scroll to position [34, 0]
click at [72, 170] on div "Your flight details Depart flight MNL - AMM Fri, 17 Oct Saudia (SV) 871 | econo…" at bounding box center [344, 185] width 688 height 370
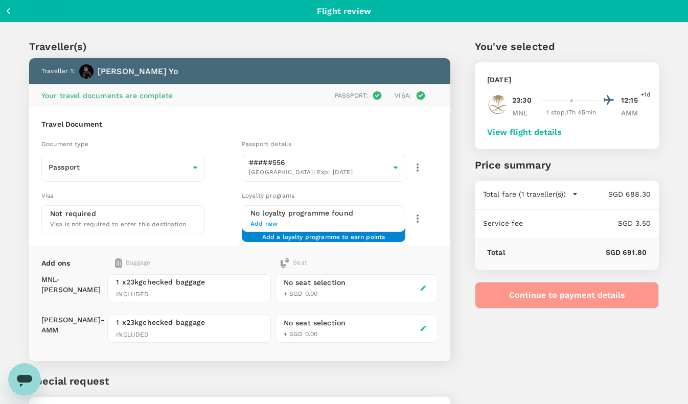
click at [576, 298] on button "Continue to payment details" at bounding box center [567, 295] width 184 height 27
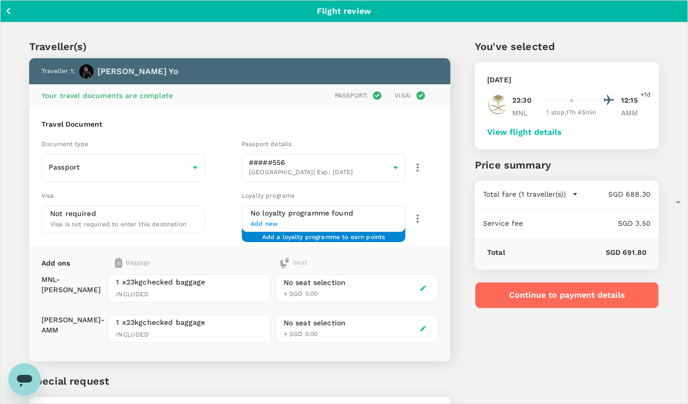
type input "9e3f84f6-e8e2-4b84-9802-540fead0bac2"
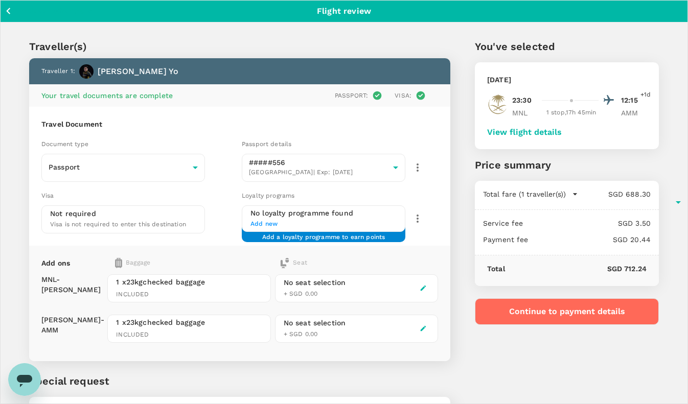
type textarea "Meeting HBTF"
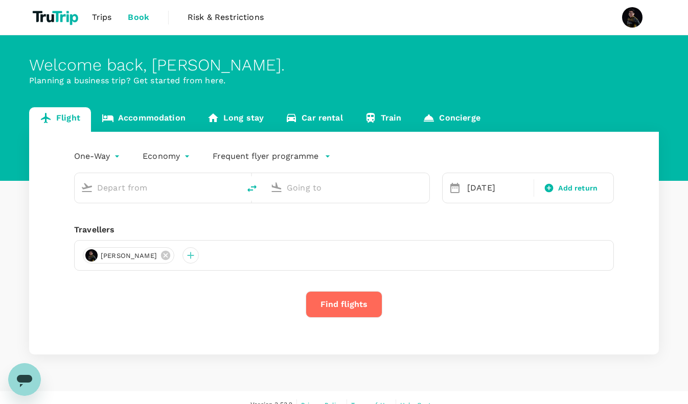
type input "Ninoy Aquino Intl (MNL)"
type input "Queen Alia Intl (AMM)"
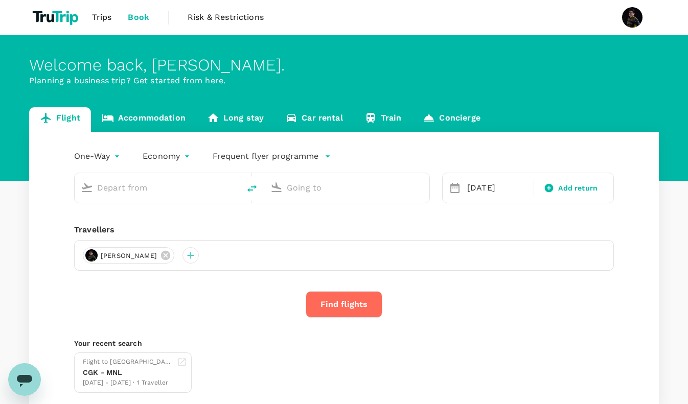
type input "[PERSON_NAME] Intl (MNL)"
type input "Queen Alia Intl (AMM)"
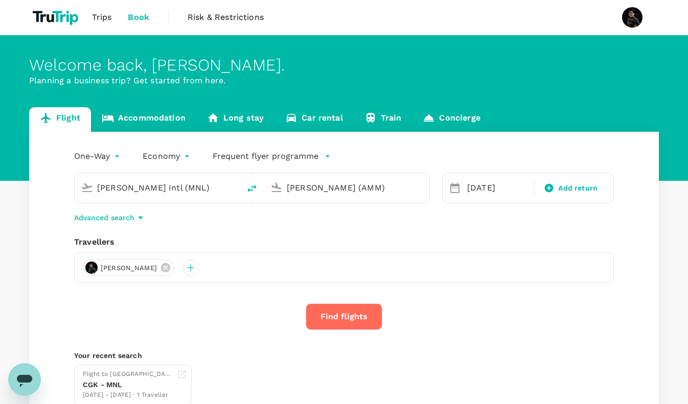
click at [257, 191] on icon "delete" at bounding box center [252, 188] width 12 height 12
type input "Queen Alia Intl (AMM)"
click at [306, 192] on input "[PERSON_NAME] Intl (MNL)" at bounding box center [347, 188] width 121 height 16
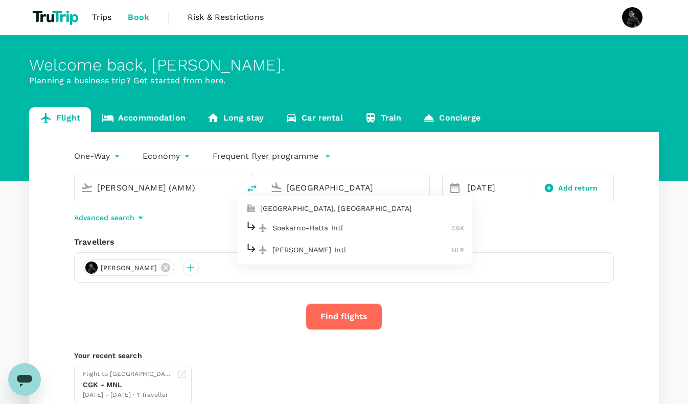
click at [315, 227] on p "Soekarno-Hatta Intl" at bounding box center [361, 228] width 179 height 10
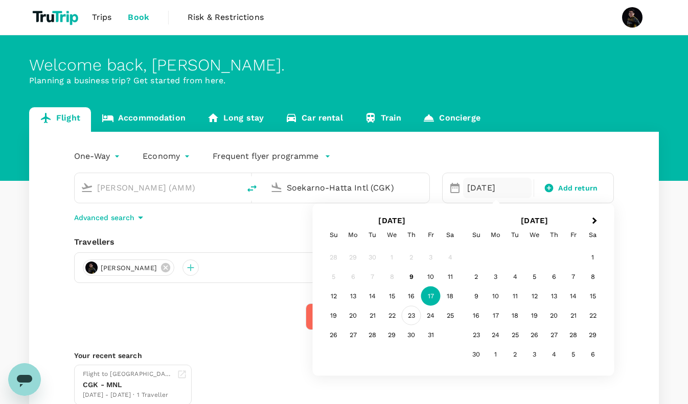
type input "Soekarno-Hatta Intl (CGK)"
click at [414, 314] on div "23" at bounding box center [411, 315] width 19 height 19
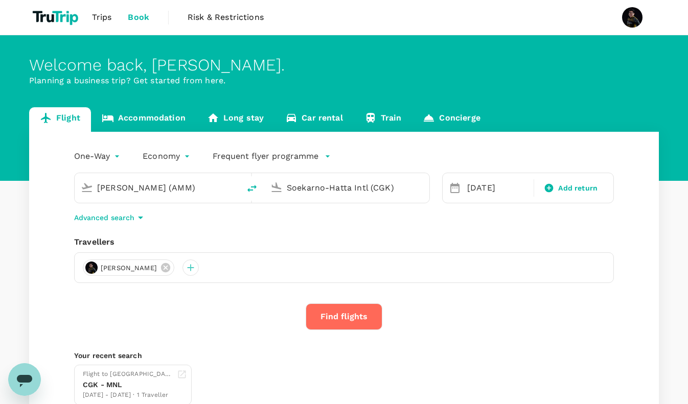
click at [338, 321] on button "Find flights" at bounding box center [343, 316] width 77 height 27
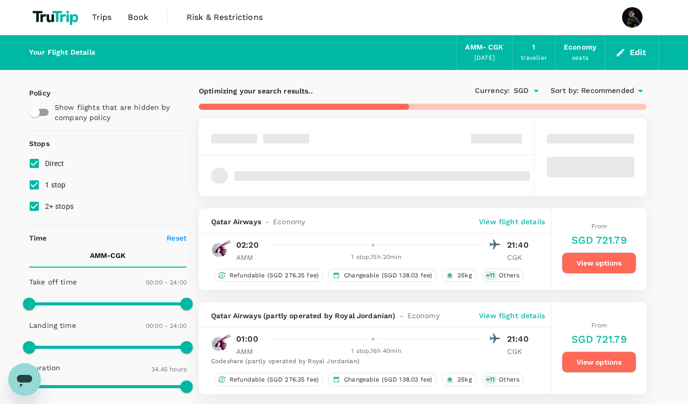
type input "2170"
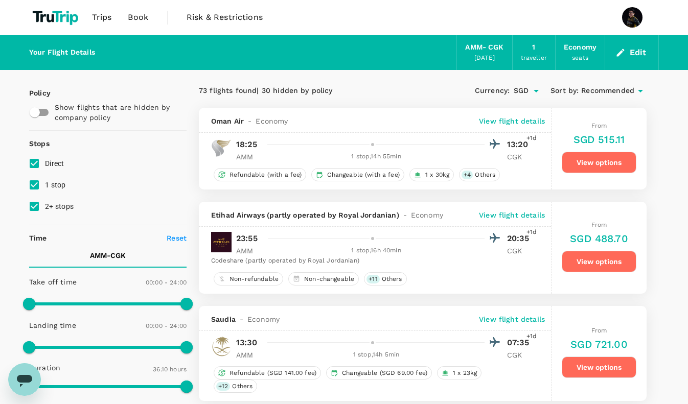
click at [526, 212] on p "View flight details" at bounding box center [512, 215] width 66 height 10
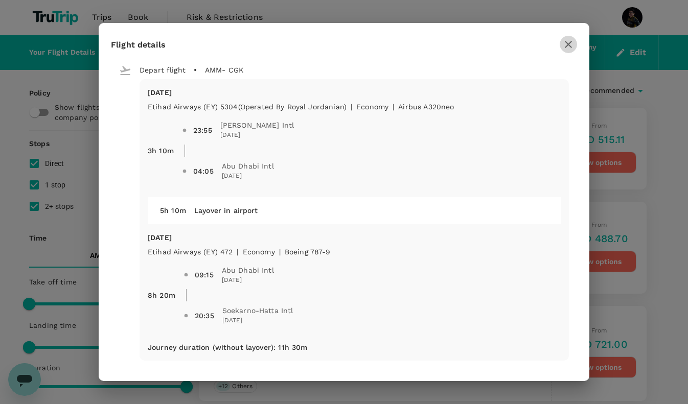
click at [567, 45] on icon "button" at bounding box center [567, 44] width 7 height 7
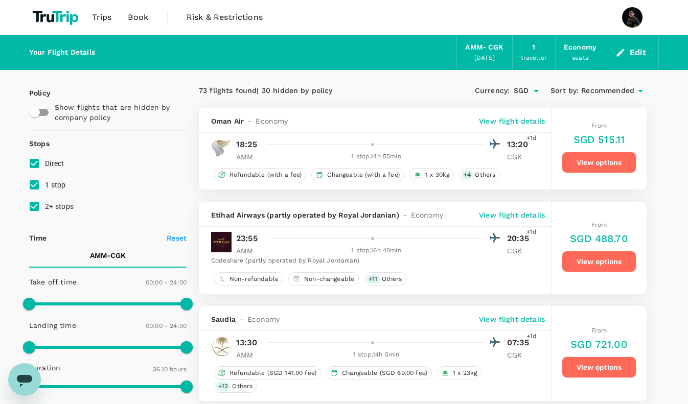
click at [502, 120] on p "View flight details" at bounding box center [512, 121] width 66 height 10
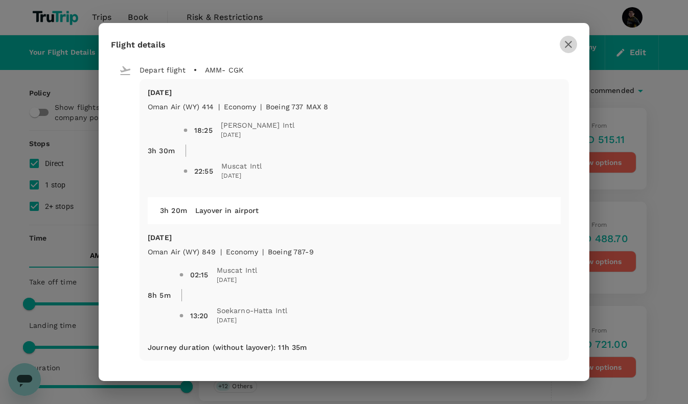
click at [565, 44] on icon "button" at bounding box center [568, 44] width 12 height 12
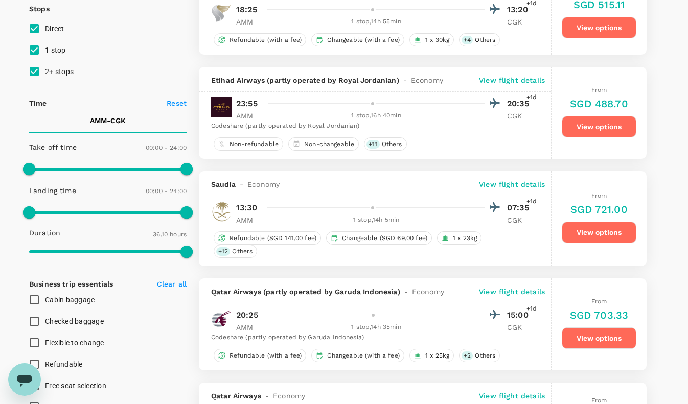
scroll to position [111, 0]
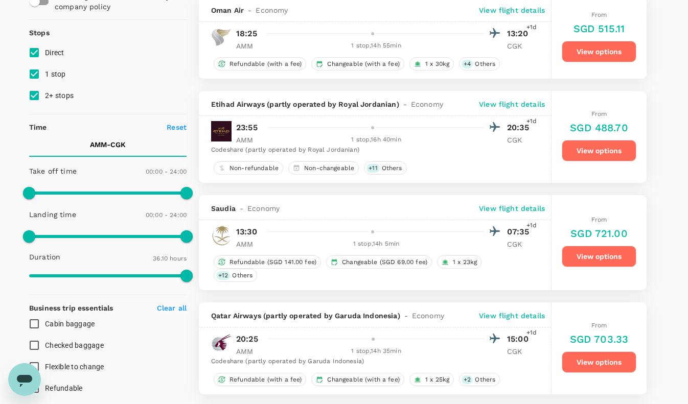
click at [520, 105] on p "View flight details" at bounding box center [512, 104] width 66 height 10
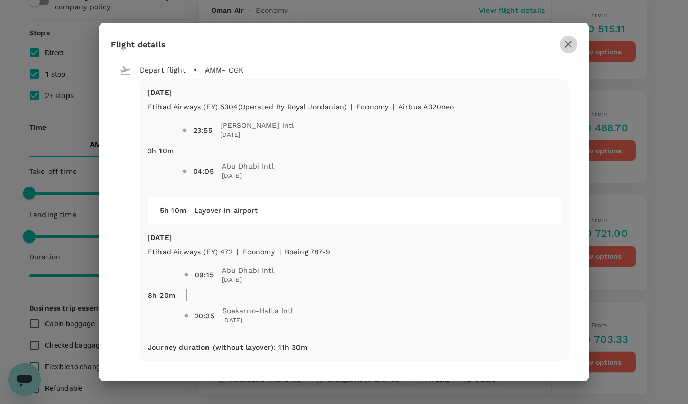
click at [565, 46] on icon "button" at bounding box center [567, 44] width 7 height 7
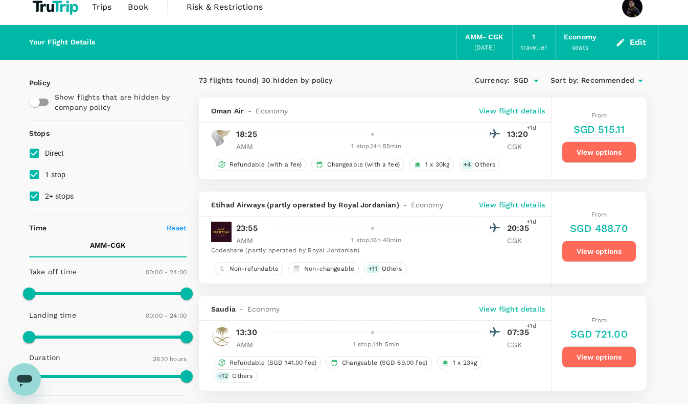
scroll to position [12, 0]
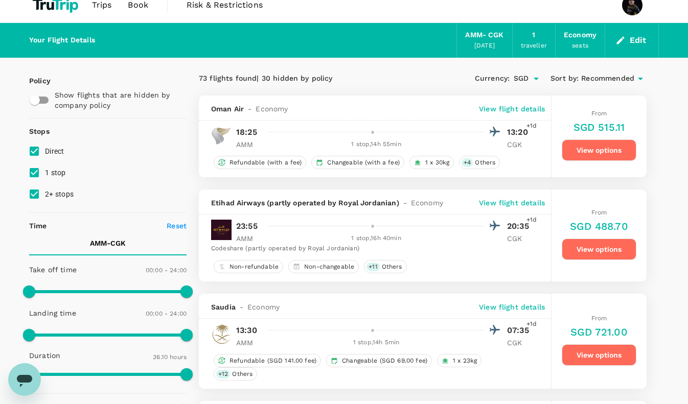
click at [519, 109] on p "View flight details" at bounding box center [512, 109] width 66 height 10
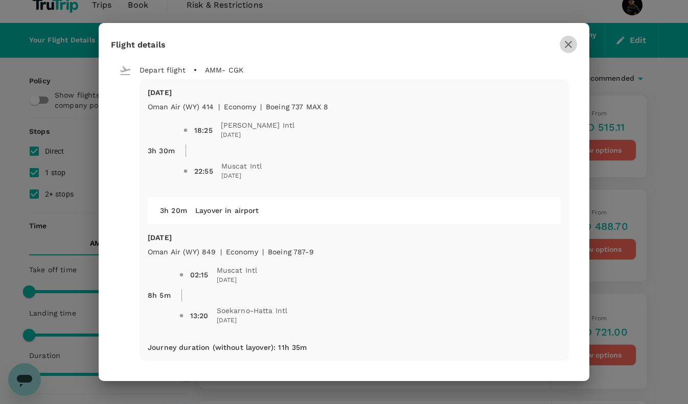
click at [568, 48] on icon "button" at bounding box center [568, 44] width 12 height 12
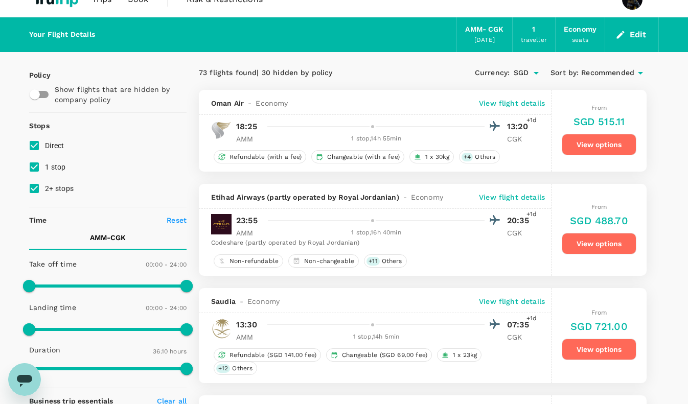
scroll to position [24, 0]
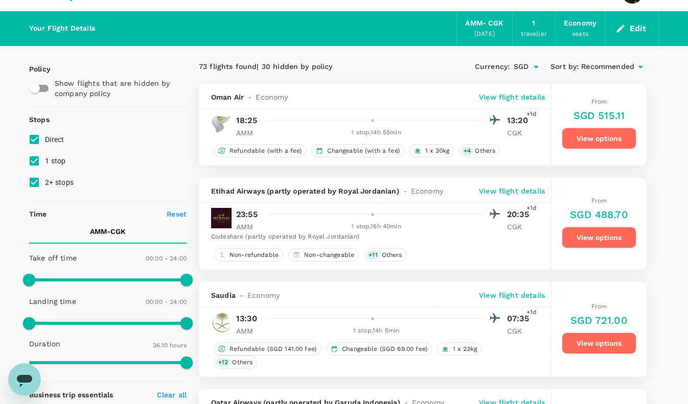
click at [581, 239] on button "View options" at bounding box center [598, 237] width 75 height 21
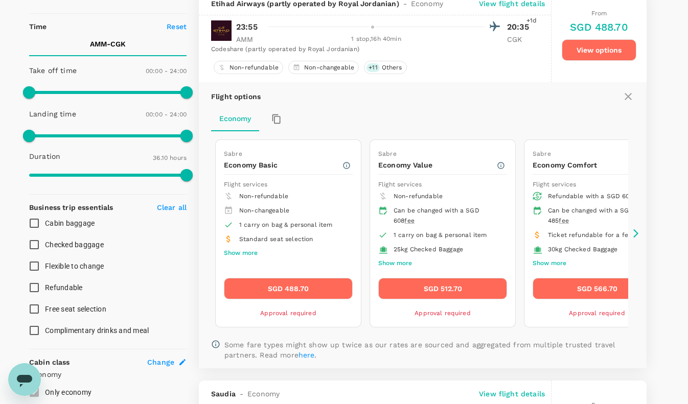
scroll to position [210, 0]
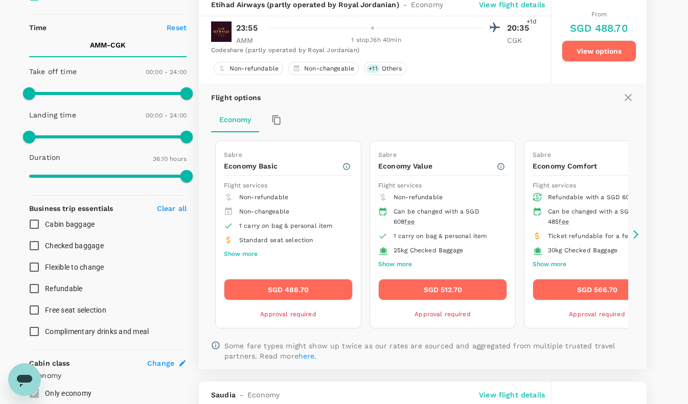
click at [636, 232] on icon at bounding box center [635, 234] width 5 height 9
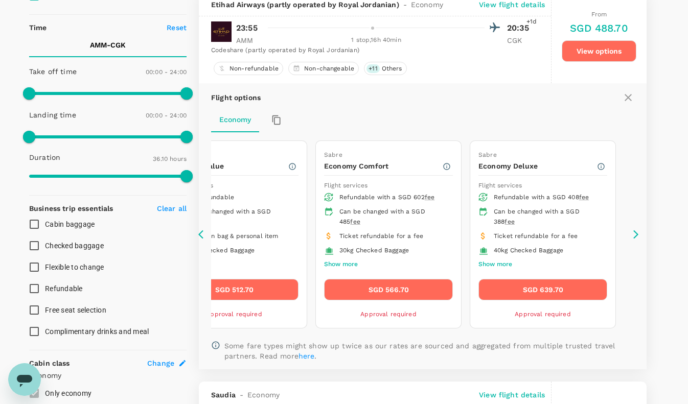
click at [203, 236] on icon at bounding box center [203, 234] width 10 height 10
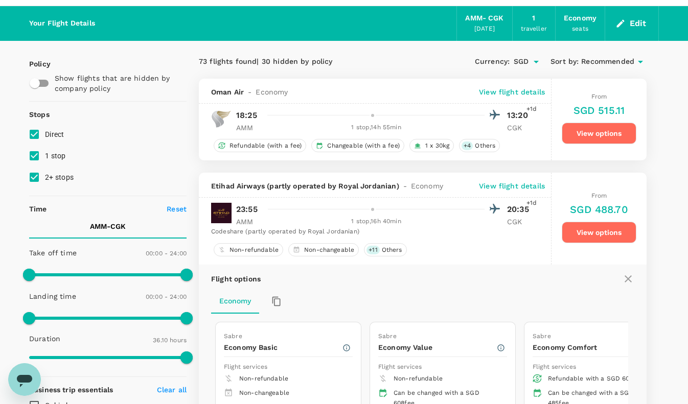
scroll to position [0, 0]
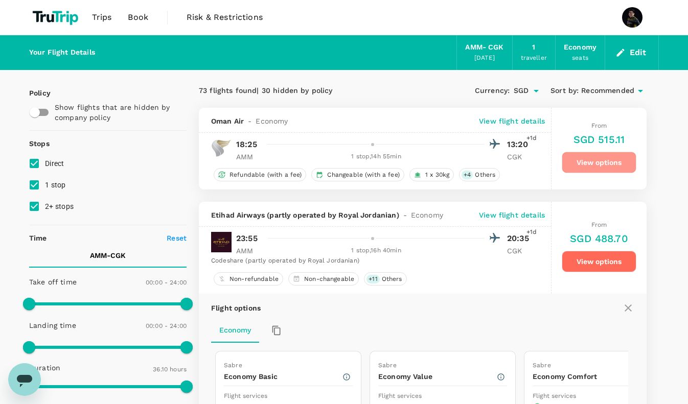
click at [582, 167] on button "View options" at bounding box center [598, 162] width 75 height 21
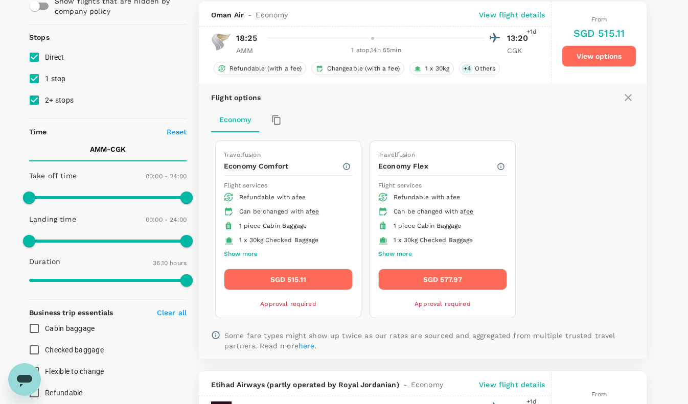
scroll to position [108, 0]
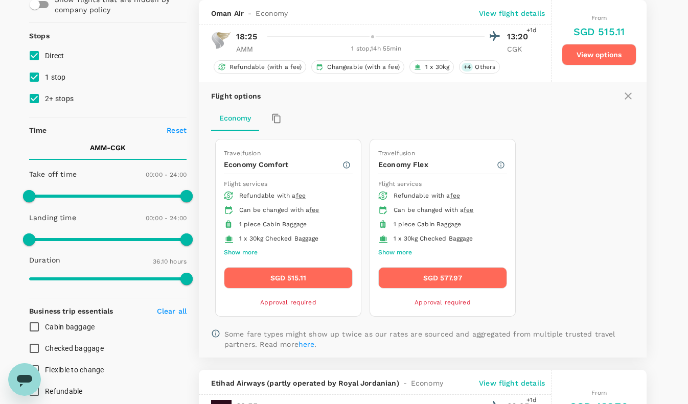
click at [243, 250] on button "Show more" at bounding box center [241, 252] width 34 height 13
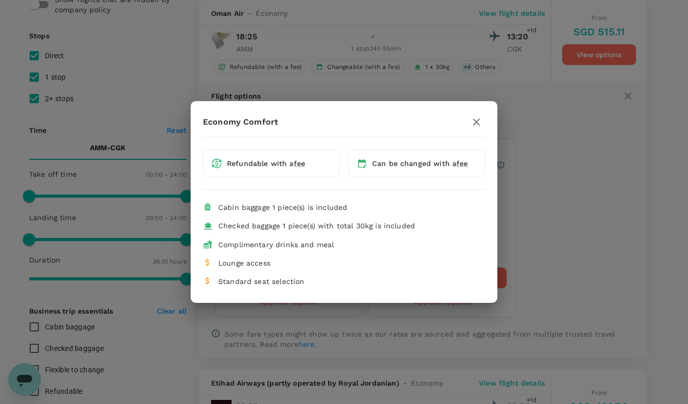
click at [594, 202] on div "Economy Comfort Refundable with a fee Can be changed with a fee Cabin baggage 1…" at bounding box center [344, 202] width 688 height 404
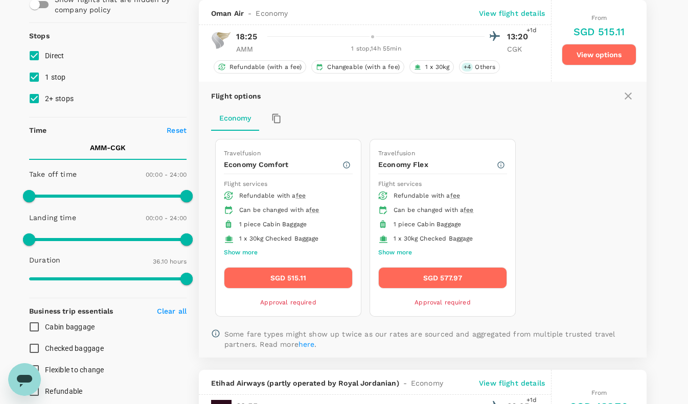
click at [385, 251] on button "Show more" at bounding box center [395, 252] width 34 height 13
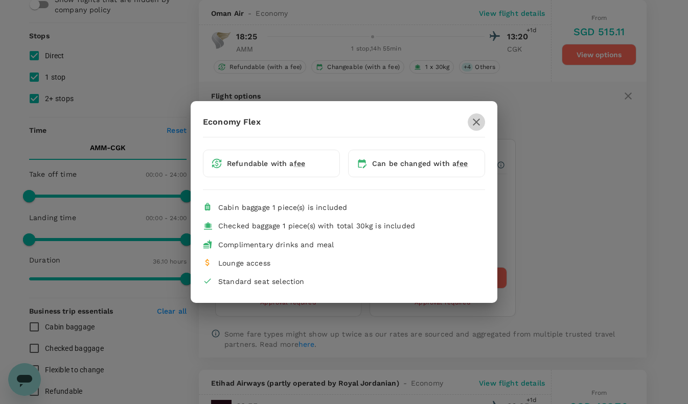
click at [478, 124] on icon "button" at bounding box center [476, 122] width 7 height 7
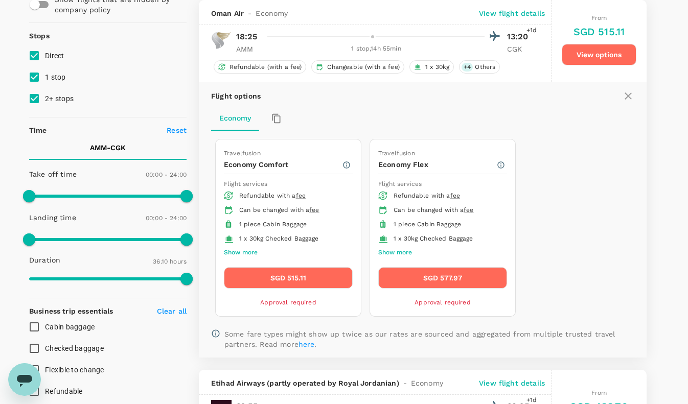
click at [239, 252] on button "Show more" at bounding box center [241, 252] width 34 height 13
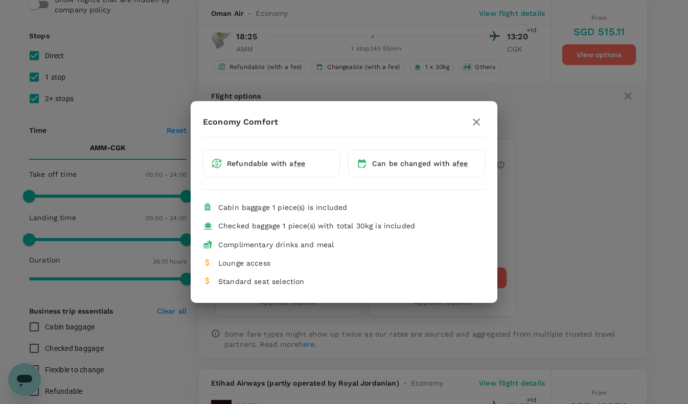
click at [478, 120] on icon "button" at bounding box center [476, 122] width 7 height 7
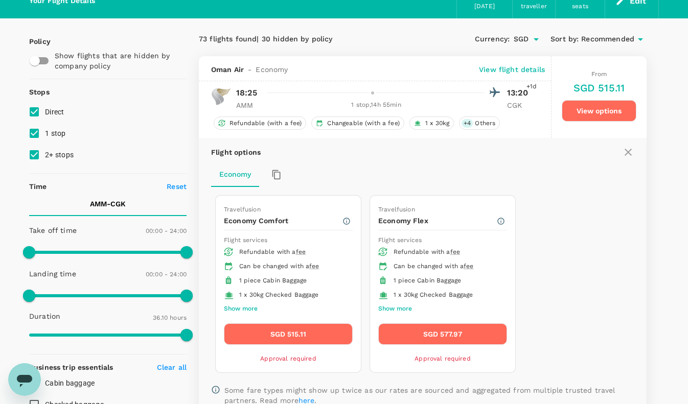
scroll to position [0, 0]
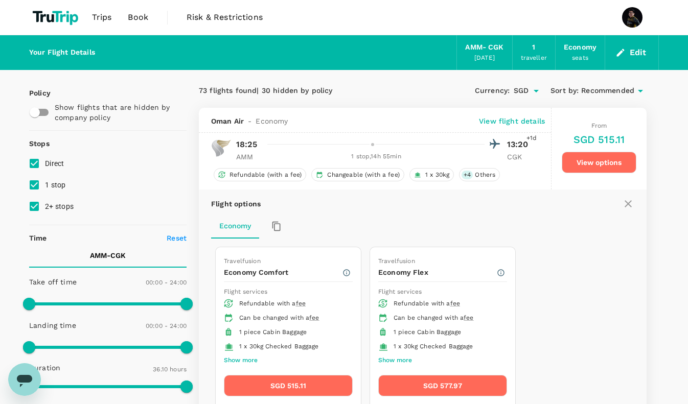
click at [503, 118] on p "View flight details" at bounding box center [512, 121] width 66 height 10
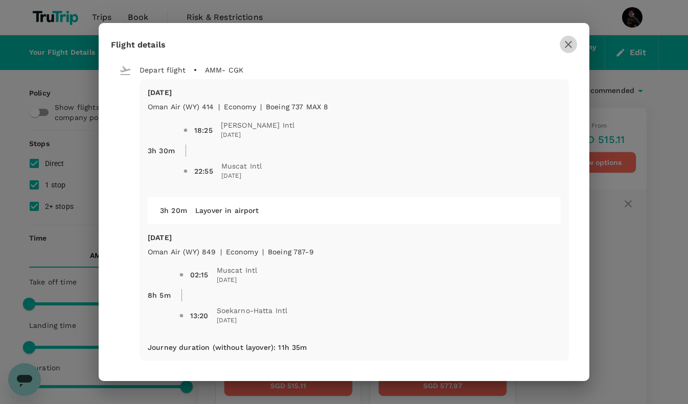
click at [564, 46] on icon "button" at bounding box center [568, 44] width 12 height 12
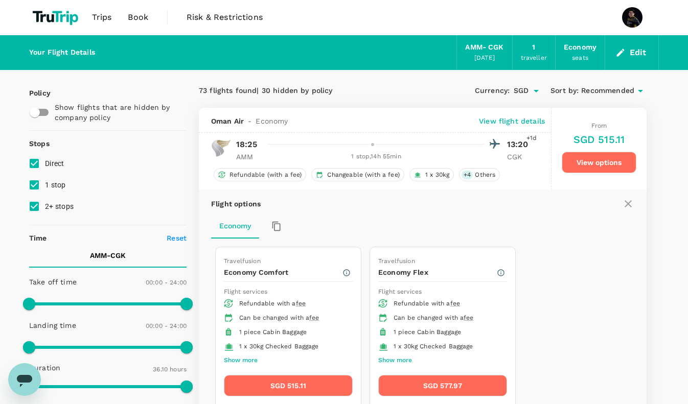
click at [626, 202] on icon at bounding box center [627, 203] width 7 height 7
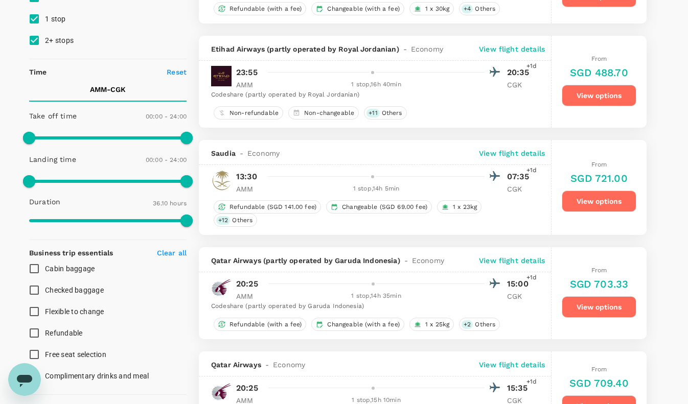
scroll to position [159, 0]
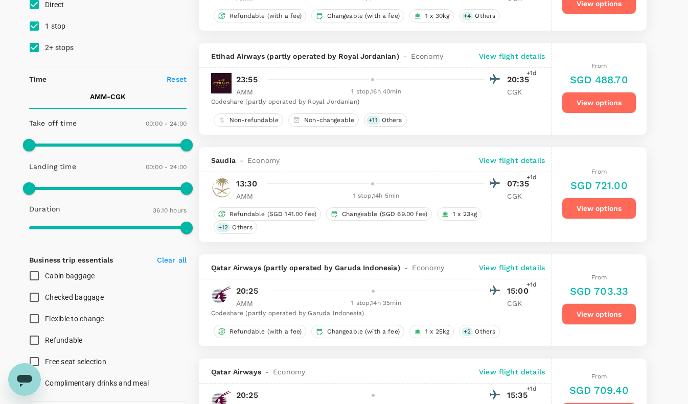
click at [503, 263] on p "View flight details" at bounding box center [512, 268] width 66 height 10
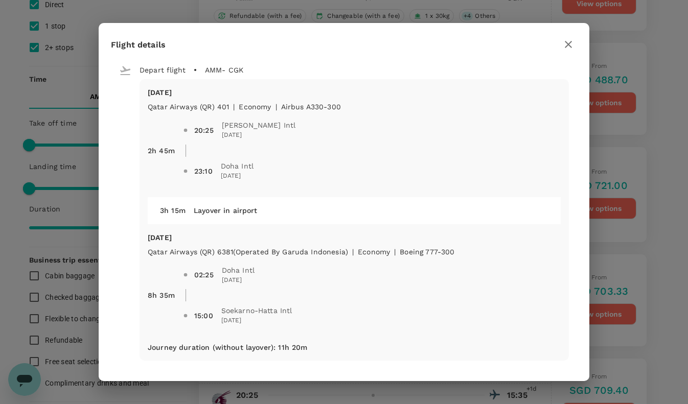
click at [569, 47] on icon "button" at bounding box center [568, 44] width 12 height 12
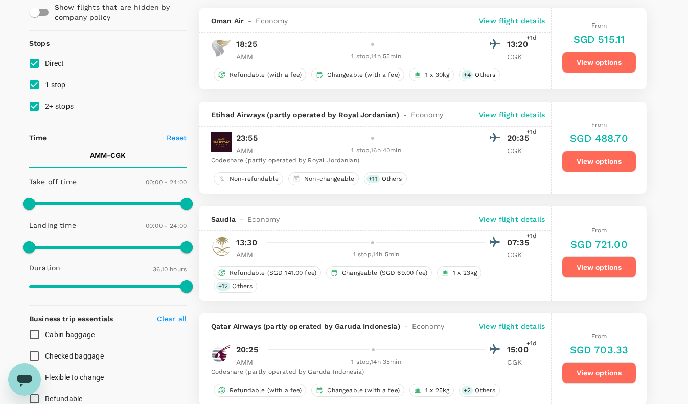
scroll to position [99, 0]
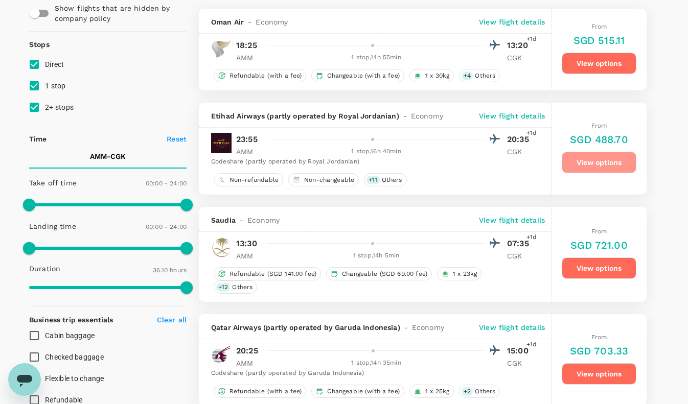
click at [591, 159] on button "View options" at bounding box center [598, 162] width 75 height 21
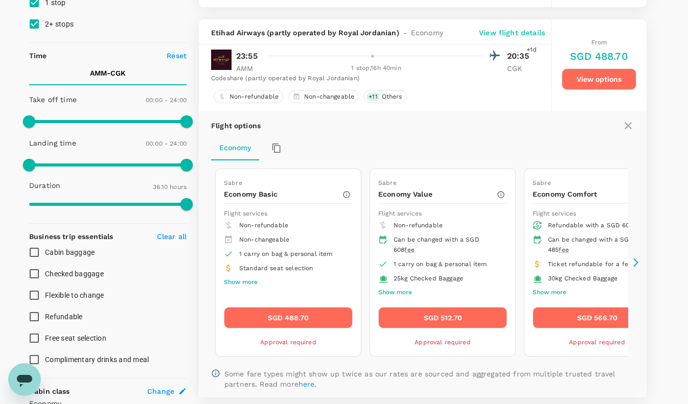
scroll to position [202, 0]
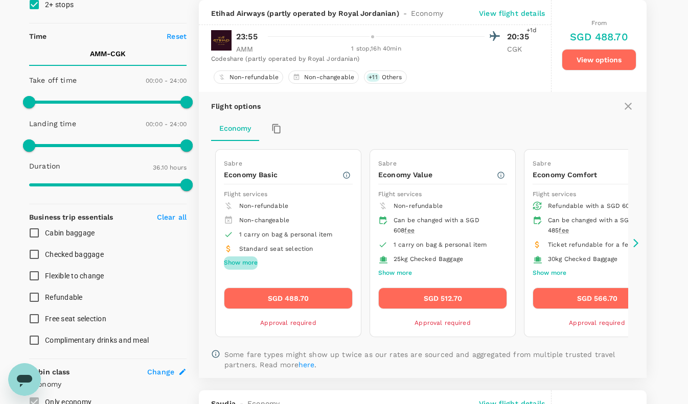
click at [247, 262] on button "Show more" at bounding box center [241, 262] width 34 height 13
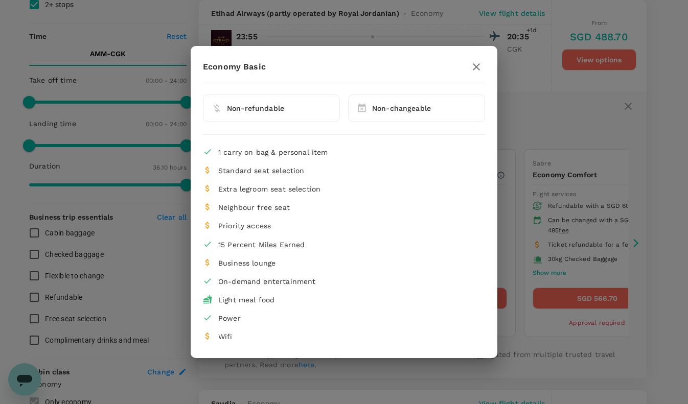
click at [481, 68] on icon "button" at bounding box center [476, 67] width 12 height 12
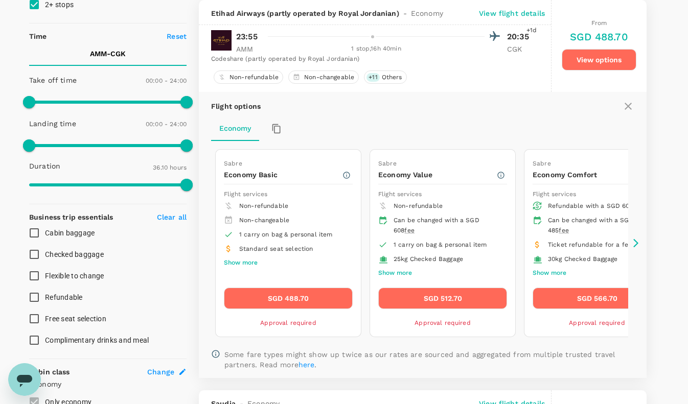
click at [395, 272] on button "Show more" at bounding box center [395, 273] width 34 height 13
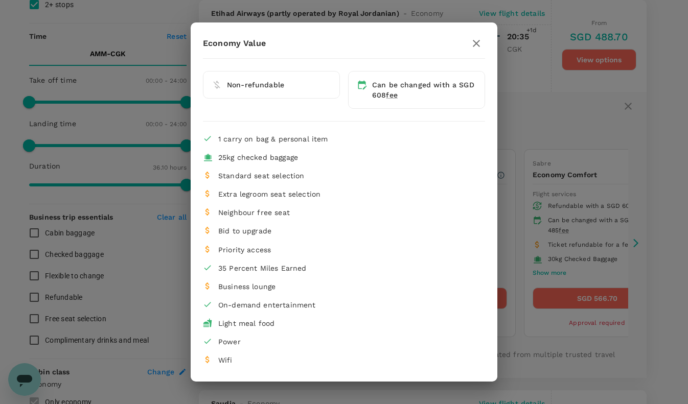
click at [477, 43] on icon "button" at bounding box center [476, 43] width 7 height 7
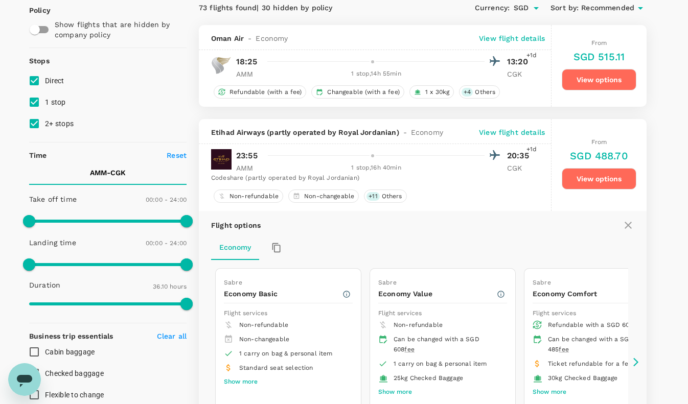
scroll to position [107, 0]
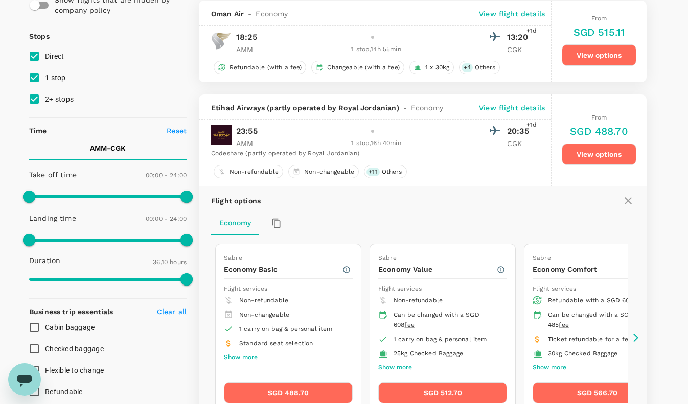
click at [526, 107] on p "View flight details" at bounding box center [512, 108] width 66 height 10
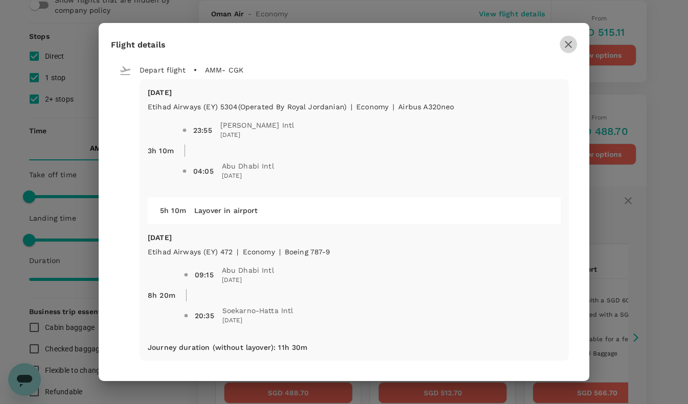
click at [568, 46] on icon "button" at bounding box center [568, 44] width 12 height 12
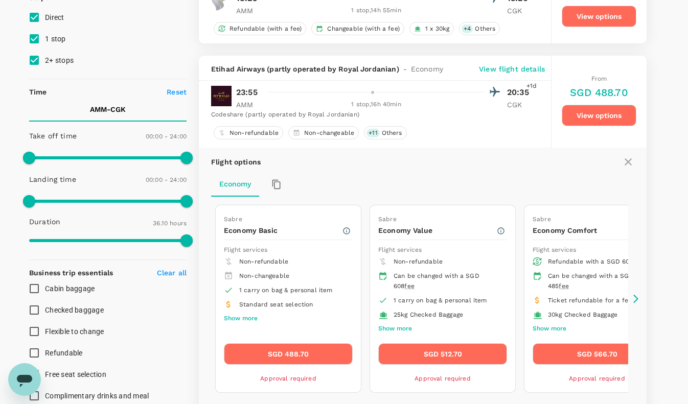
scroll to position [148, 0]
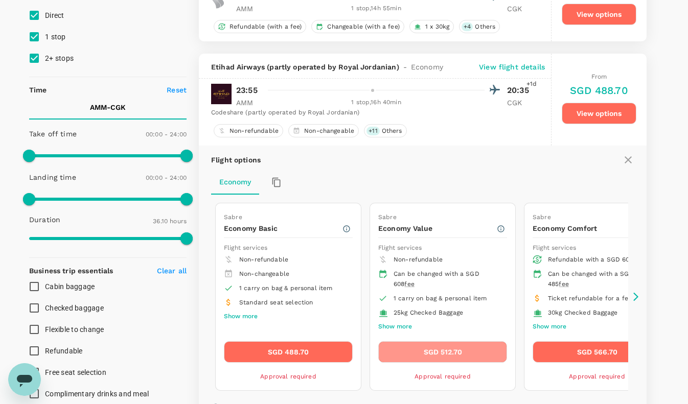
click at [436, 352] on button "SGD 512.70" at bounding box center [442, 351] width 129 height 21
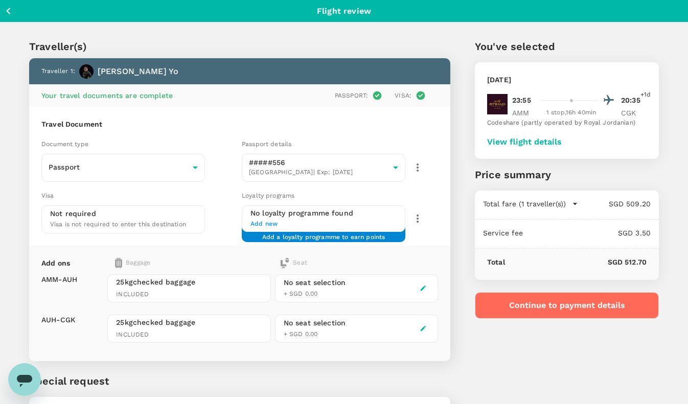
click at [542, 144] on button "View flight details" at bounding box center [524, 141] width 75 height 9
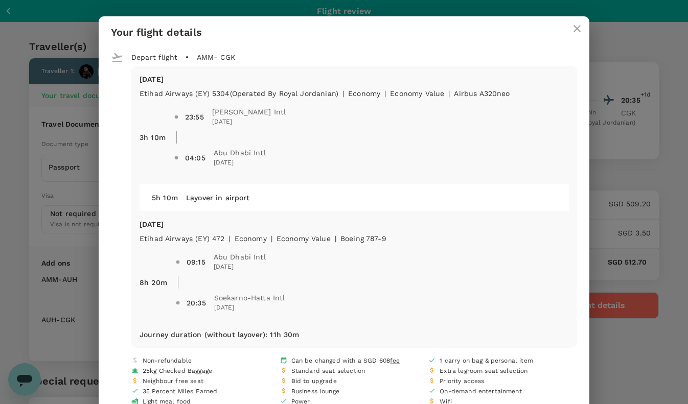
click at [580, 31] on icon "close" at bounding box center [577, 28] width 12 height 12
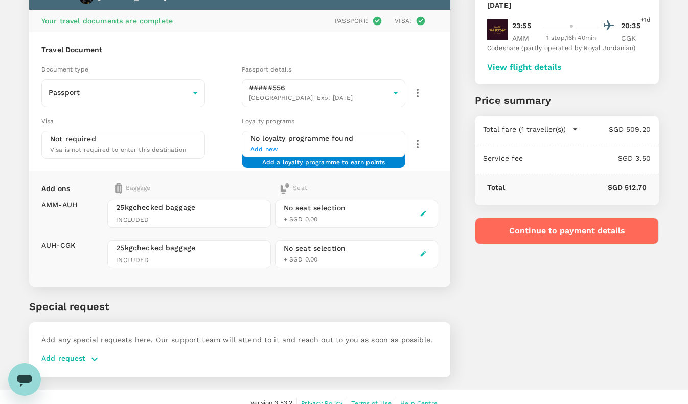
scroll to position [86, 0]
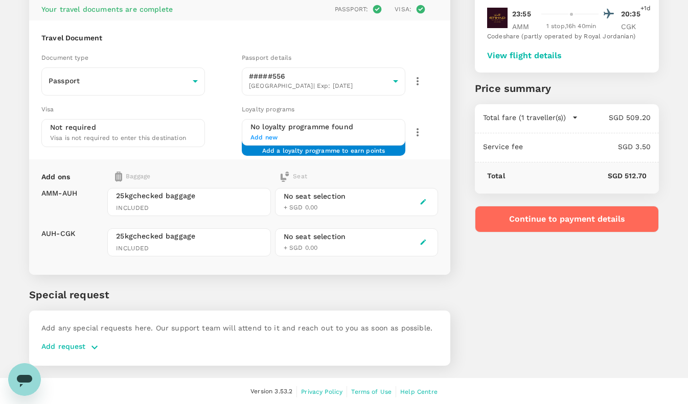
click at [521, 223] on button "Continue to payment details" at bounding box center [567, 219] width 184 height 27
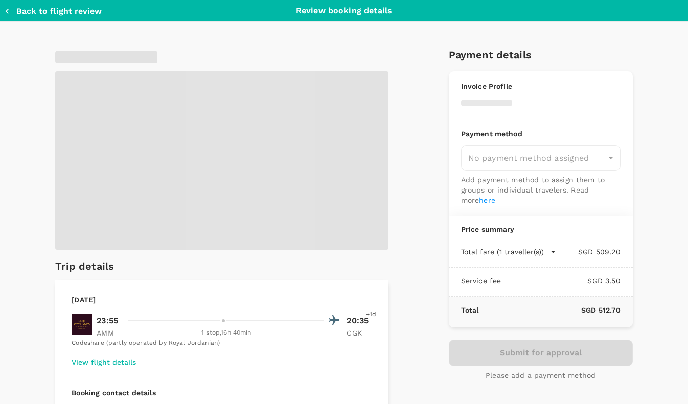
type input "9e3f84f6-e8e2-4b84-9802-540fead0bac2"
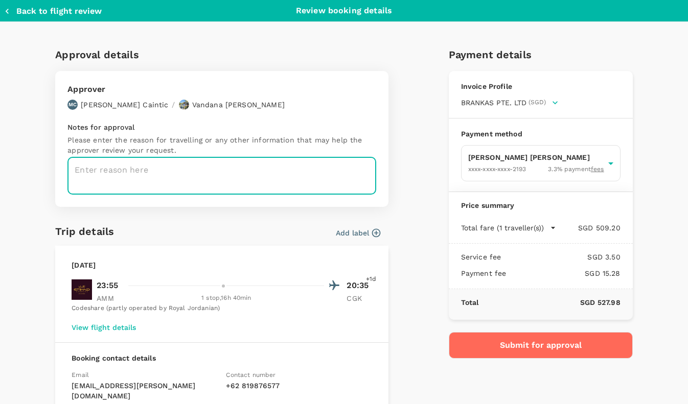
click at [137, 174] on textarea at bounding box center [221, 175] width 309 height 37
type textarea "from meeting HBTF"
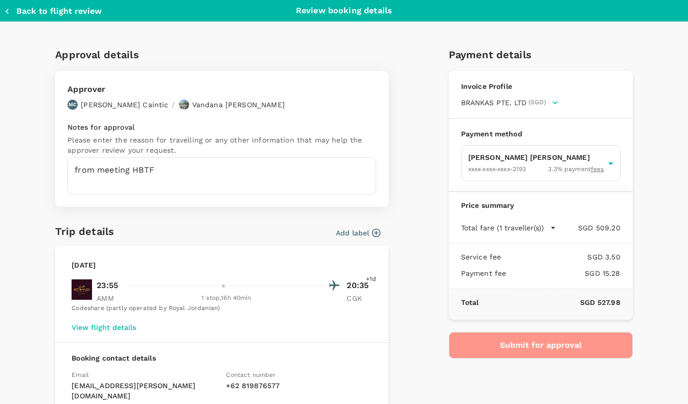
click at [540, 346] on button "Submit for approval" at bounding box center [541, 345] width 184 height 27
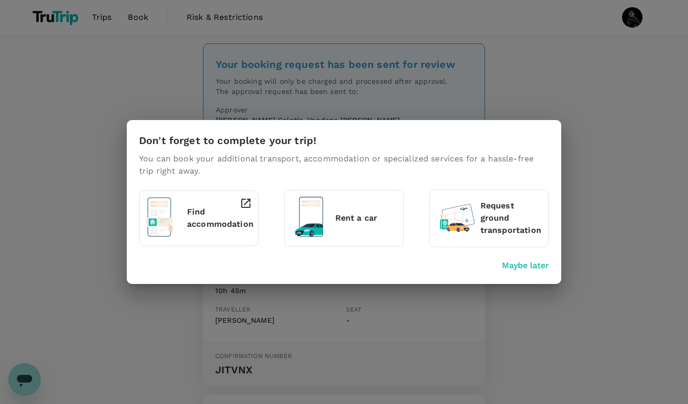
click at [244, 203] on icon at bounding box center [246, 203] width 12 height 12
click at [588, 233] on div "Don't forget to complete your trip! You can book your additional transport, acc…" at bounding box center [344, 202] width 688 height 404
click at [528, 260] on p "Maybe later" at bounding box center [525, 266] width 47 height 12
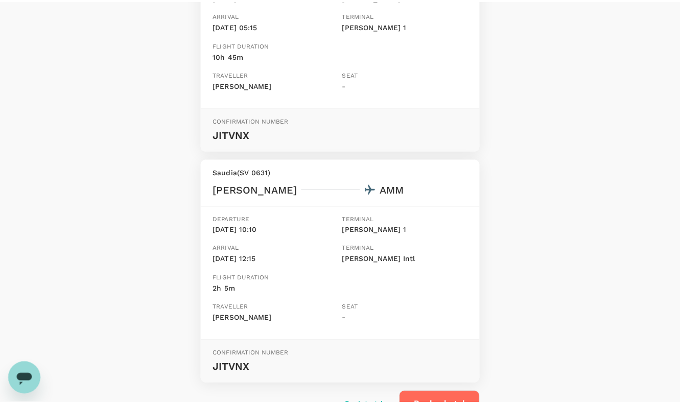
scroll to position [310, 0]
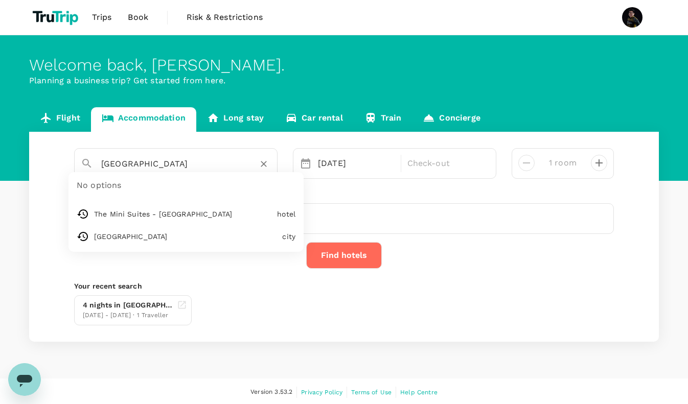
click at [173, 164] on input "[GEOGRAPHIC_DATA]" at bounding box center [171, 164] width 141 height 16
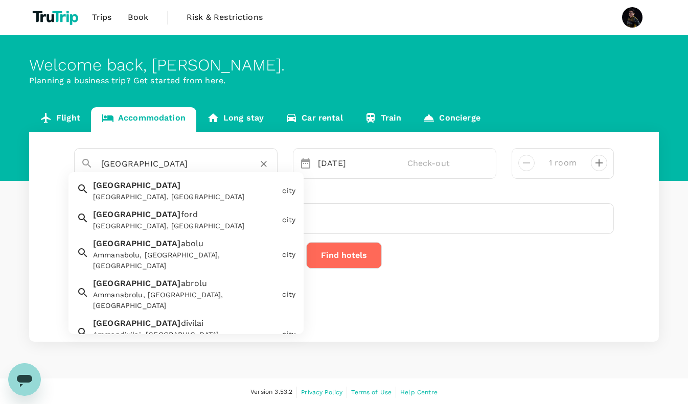
click at [140, 200] on div "[GEOGRAPHIC_DATA], [GEOGRAPHIC_DATA]" at bounding box center [185, 197] width 185 height 11
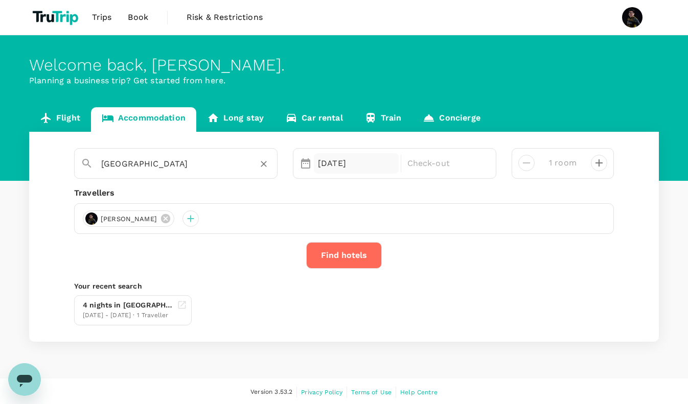
type input "[GEOGRAPHIC_DATA]"
click at [331, 161] on div "[DATE]" at bounding box center [356, 163] width 85 height 20
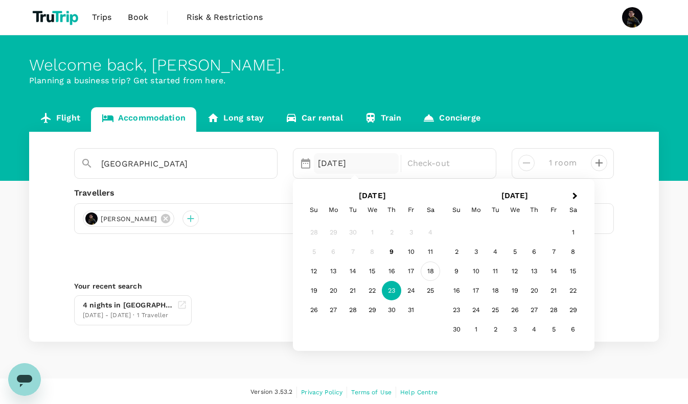
click at [433, 272] on div "18" at bounding box center [429, 271] width 19 height 19
click at [390, 290] on div "23" at bounding box center [391, 290] width 19 height 19
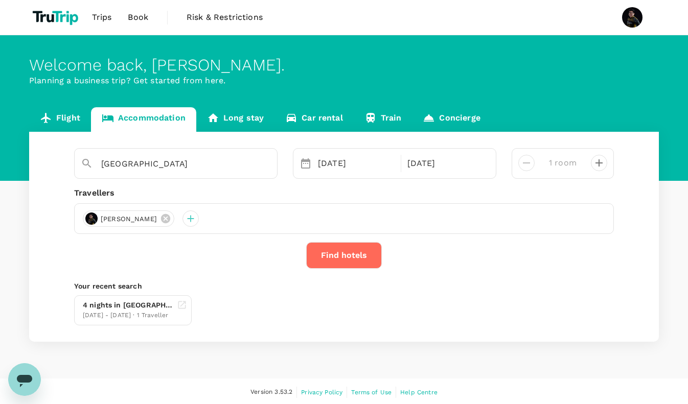
click at [598, 157] on icon "decrease" at bounding box center [599, 163] width 12 height 12
click at [520, 160] on icon "decrease" at bounding box center [526, 163] width 12 height 12
type input "1 room"
click at [338, 255] on button "Find hotels" at bounding box center [344, 255] width 76 height 27
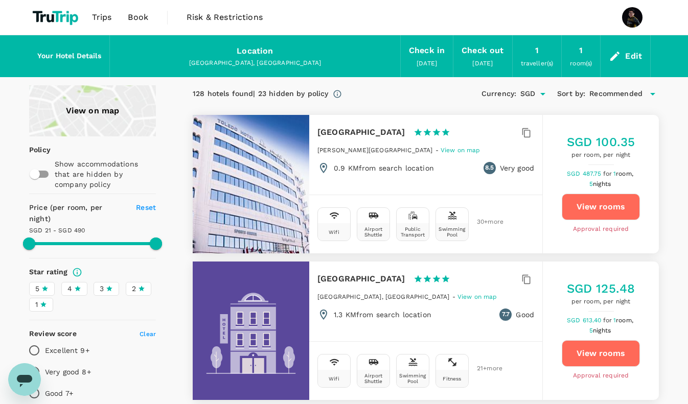
type input "489.22"
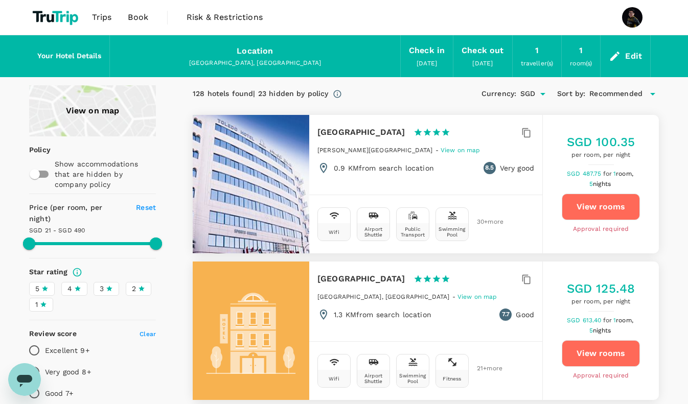
click at [260, 48] on div "Location" at bounding box center [255, 51] width 36 height 14
click at [256, 62] on div "[GEOGRAPHIC_DATA], [GEOGRAPHIC_DATA]" at bounding box center [255, 63] width 274 height 10
click at [63, 54] on h6 "Your Hotel Details" at bounding box center [69, 56] width 64 height 11
click at [631, 54] on div "Edit" at bounding box center [633, 56] width 17 height 14
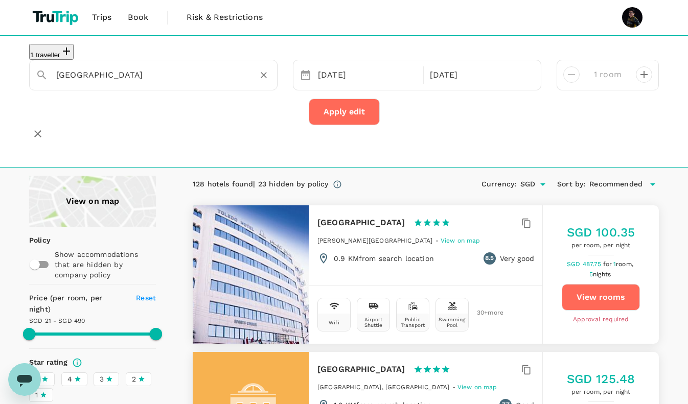
click at [112, 77] on input "[GEOGRAPHIC_DATA]" at bounding box center [149, 75] width 186 height 16
click at [95, 109] on div "[GEOGRAPHIC_DATA]" at bounding box center [160, 106] width 180 height 10
type input "[GEOGRAPHIC_DATA]"
click at [347, 119] on button "Apply edit" at bounding box center [344, 112] width 71 height 27
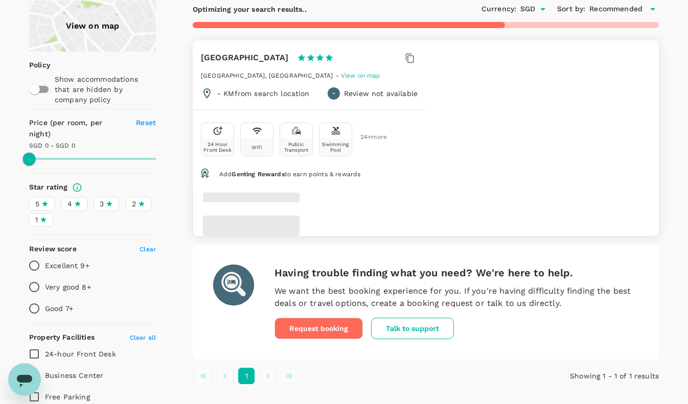
scroll to position [94, 0]
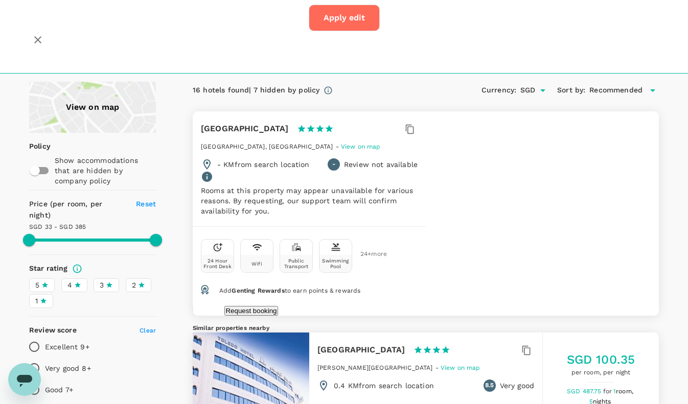
click at [90, 104] on div "View on map" at bounding box center [92, 107] width 127 height 51
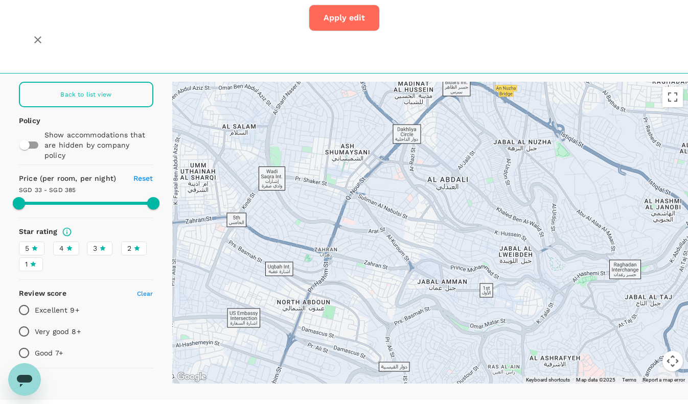
click at [111, 84] on div "Back to list view" at bounding box center [86, 95] width 134 height 26
type input "384.88"
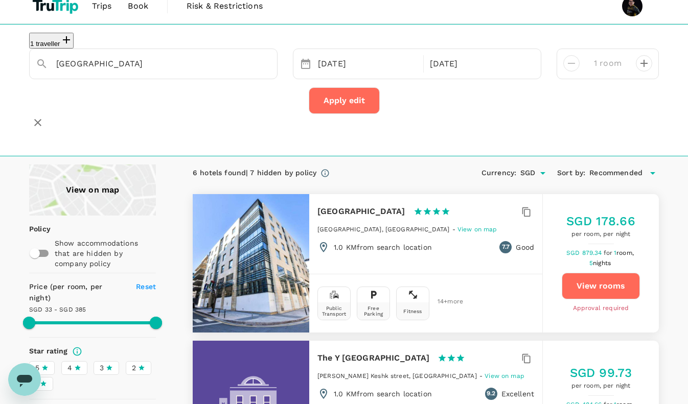
scroll to position [3, 0]
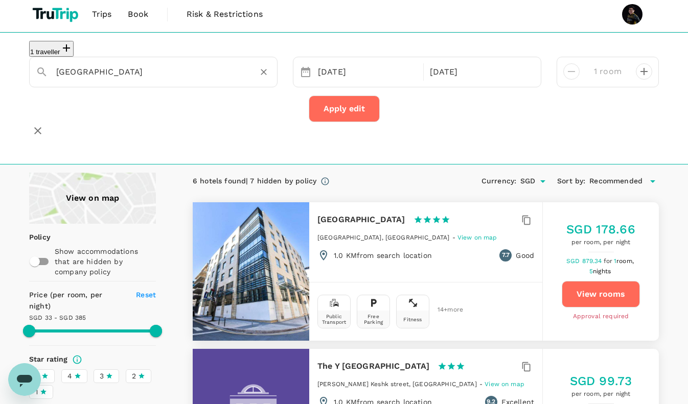
click at [148, 76] on input "[GEOGRAPHIC_DATA]" at bounding box center [149, 72] width 186 height 16
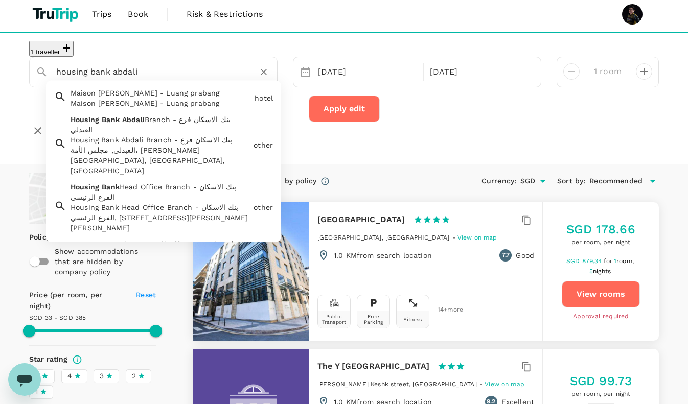
click at [155, 135] on div "Housing Bank Abdali Branch - بنك الاسكان فرع العبدلي, مجلس الأمة، [PERSON_NAME]…" at bounding box center [159, 155] width 179 height 41
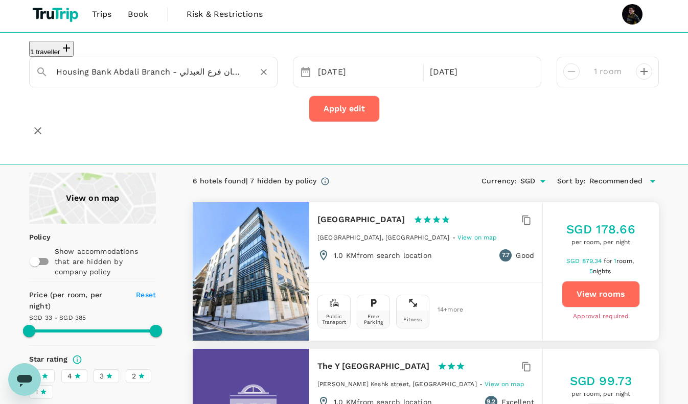
type input "Housing Bank Abdali Branch - بنك الاسكان فرع العبدلي"
click at [354, 121] on button "Apply edit" at bounding box center [344, 109] width 71 height 27
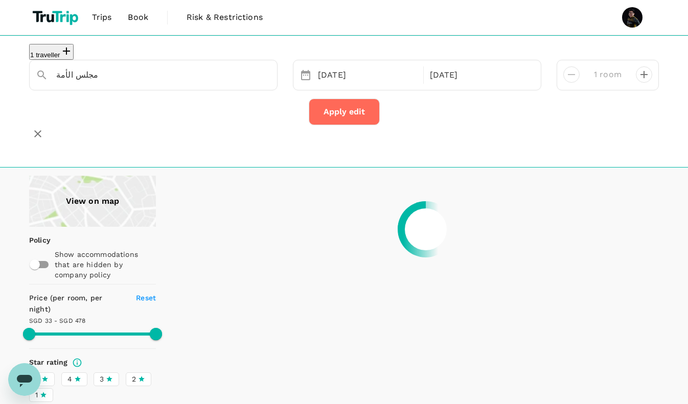
scroll to position [20, 0]
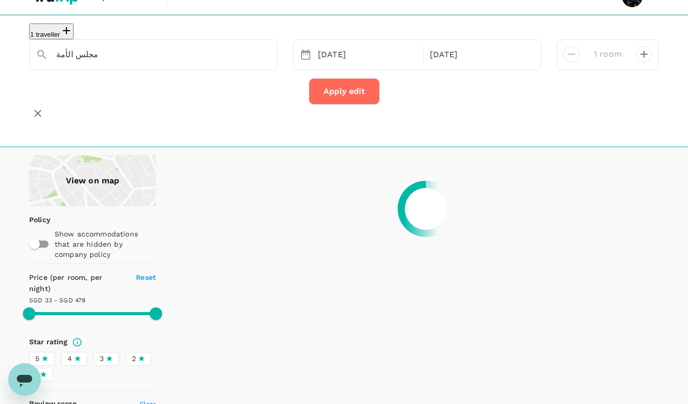
type input "478.11"
type input "22.11"
type input "499.11"
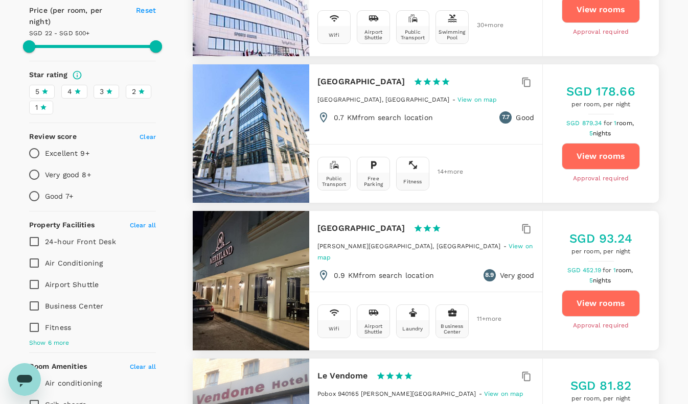
scroll to position [287, 0]
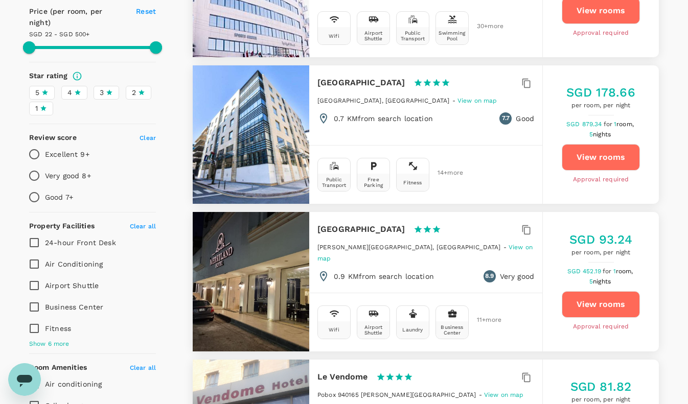
click at [484, 317] on span "11 + more" at bounding box center [484, 320] width 15 height 7
click at [479, 24] on span "30 + more" at bounding box center [484, 26] width 15 height 7
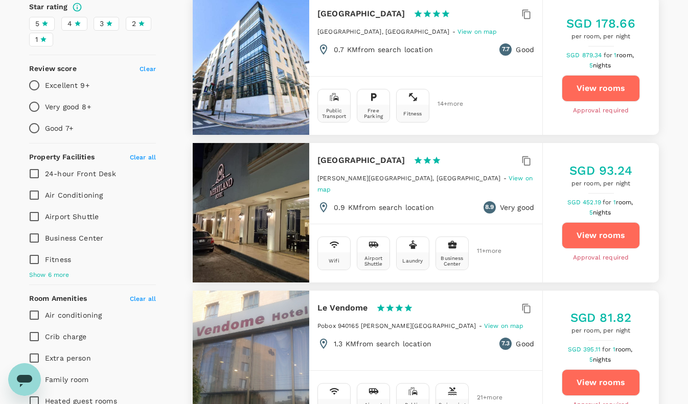
scroll to position [0, 0]
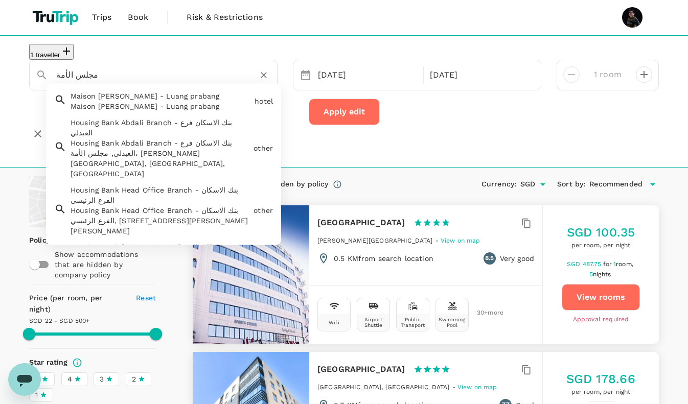
click at [153, 79] on input "مجلس الأمة" at bounding box center [149, 75] width 186 height 16
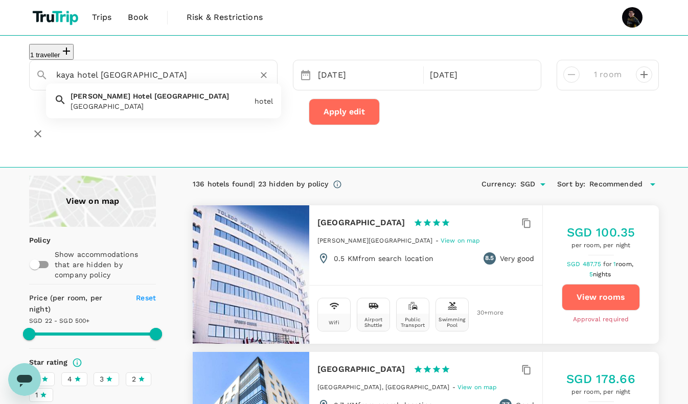
click at [130, 109] on div "Kaya Hotel Amman" at bounding box center [160, 106] width 180 height 10
type input "Kaya Hotel Amman"
click at [342, 115] on button "Apply edit" at bounding box center [344, 112] width 71 height 27
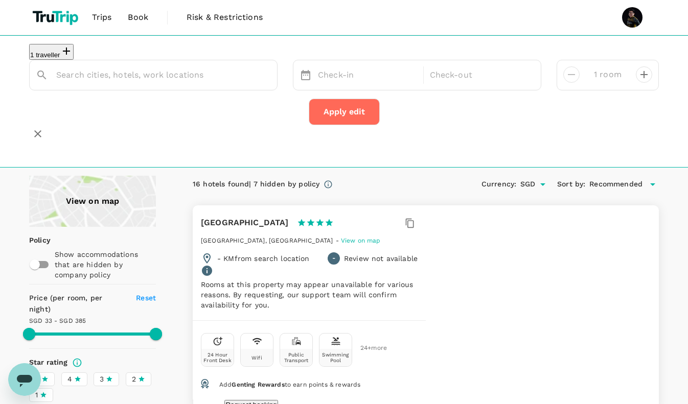
type input "Kaya Hotel Amman"
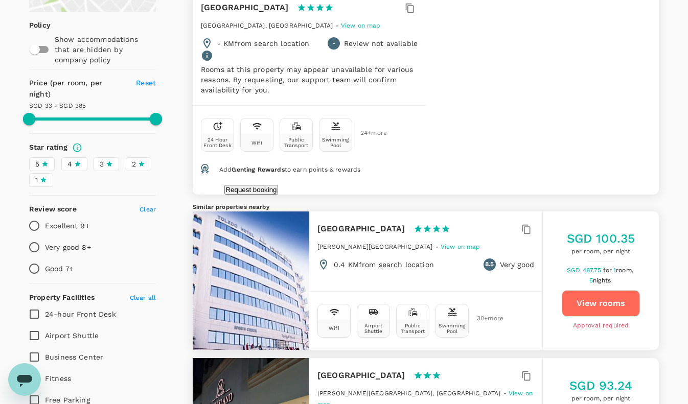
scroll to position [183, 0]
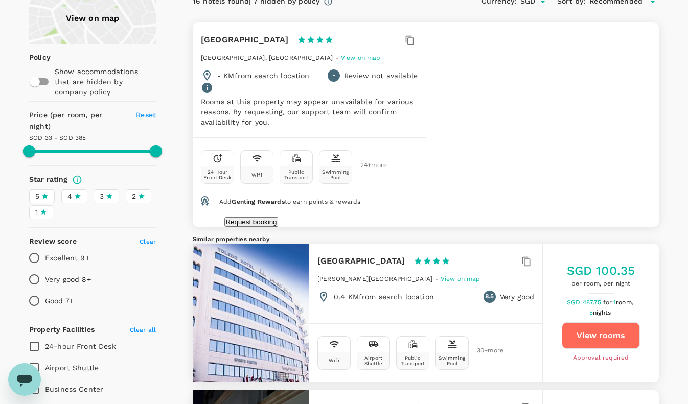
click at [277, 217] on button "Request booking" at bounding box center [250, 222] width 53 height 10
type input "62"
type input "819876577"
type input "eri.yo@brank.as"
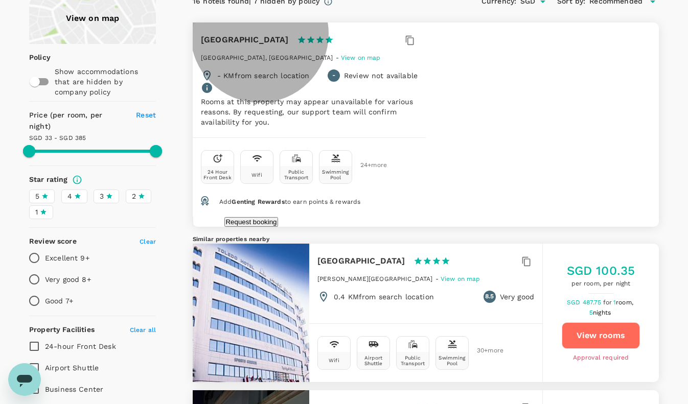
click at [277, 217] on button "Request booking" at bounding box center [250, 222] width 53 height 10
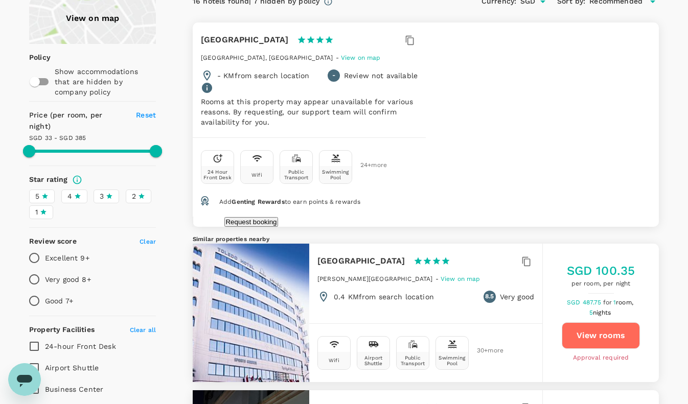
type input "120"
type textarea "I would like to book 1 room for this hotel"
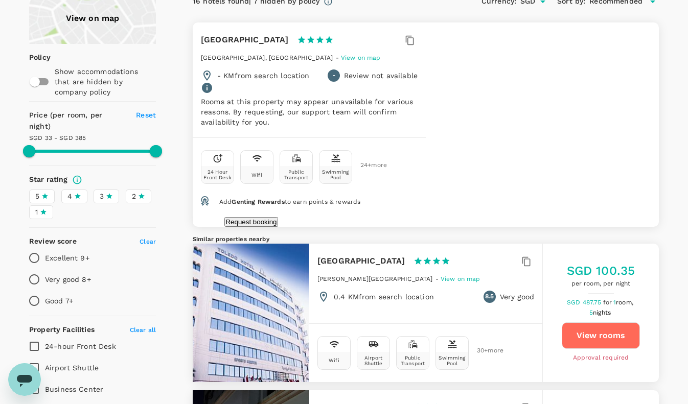
type input "384.88"
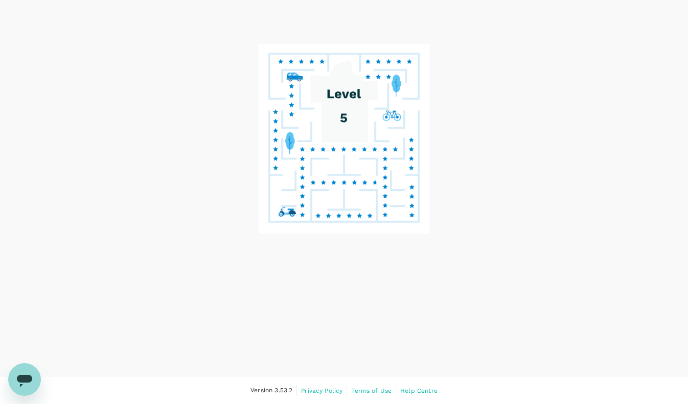
scroll to position [4, 0]
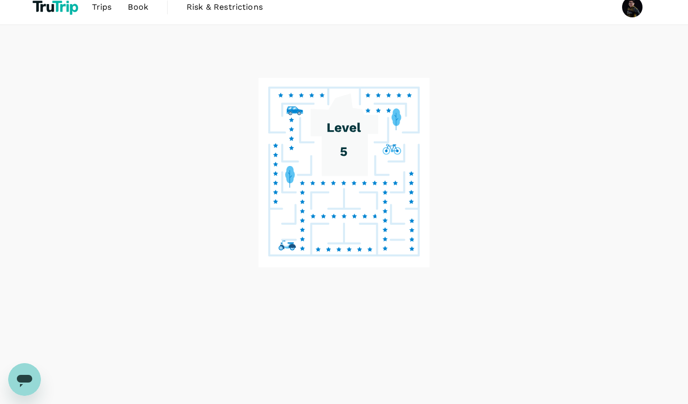
click at [381, 249] on icon at bounding box center [343, 208] width 179 height 264
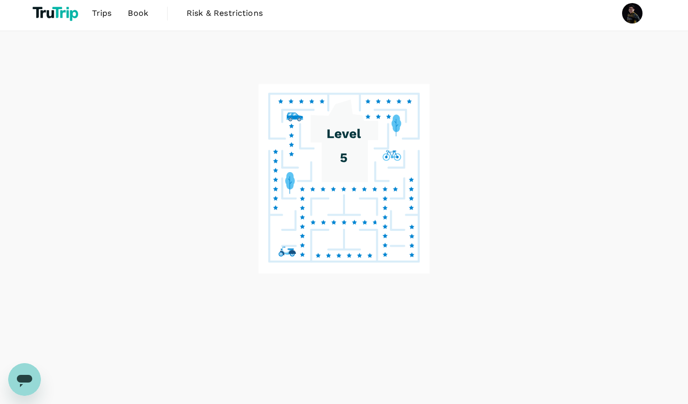
scroll to position [0, 0]
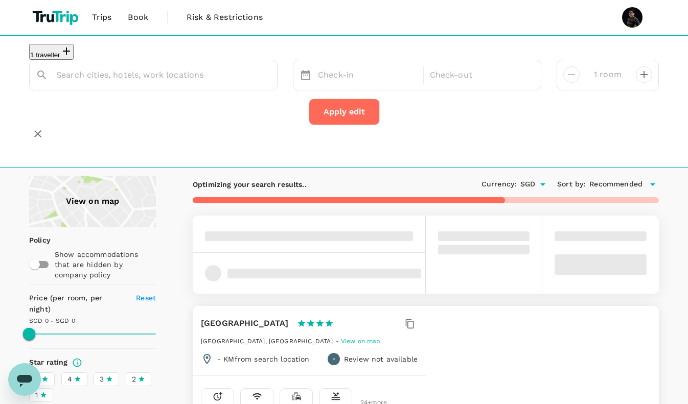
type input "Kaya Hotel Amman"
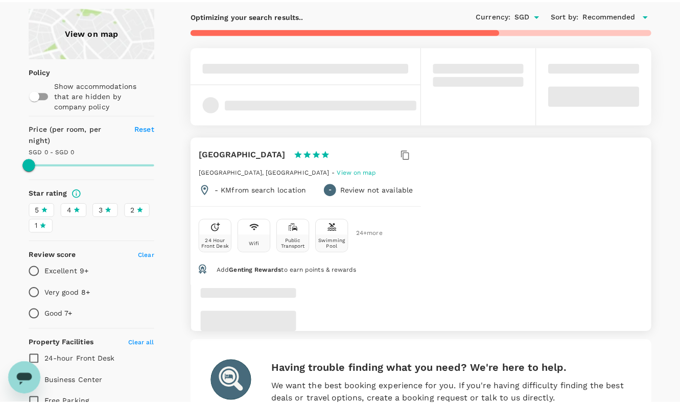
scroll to position [170, 0]
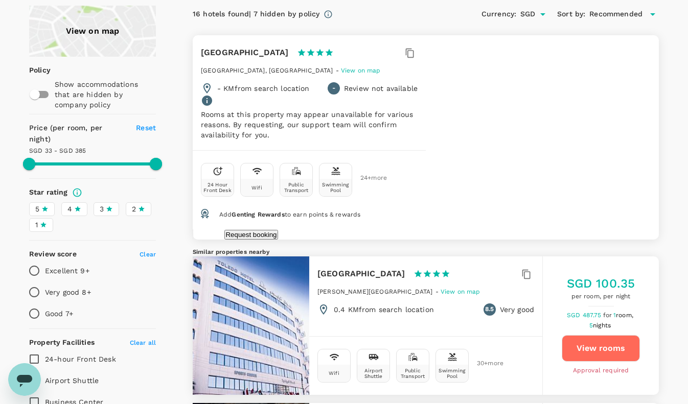
type input "384.88"
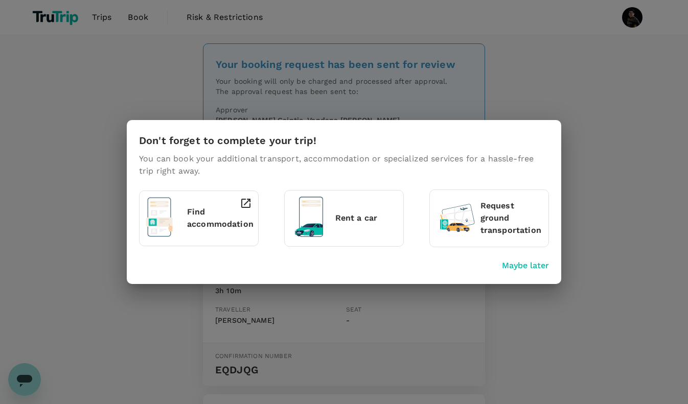
click at [588, 126] on div "Don't forget to complete your trip! You can book your additional transport, acc…" at bounding box center [344, 202] width 688 height 404
click at [520, 263] on p "Maybe later" at bounding box center [525, 266] width 47 height 12
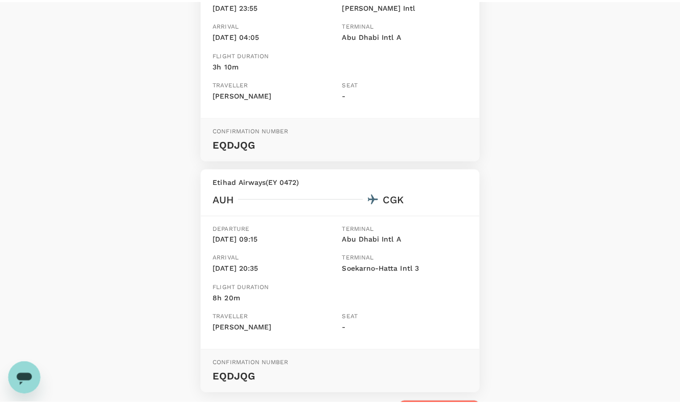
scroll to position [310, 0]
